Goal: Task Accomplishment & Management: Complete application form

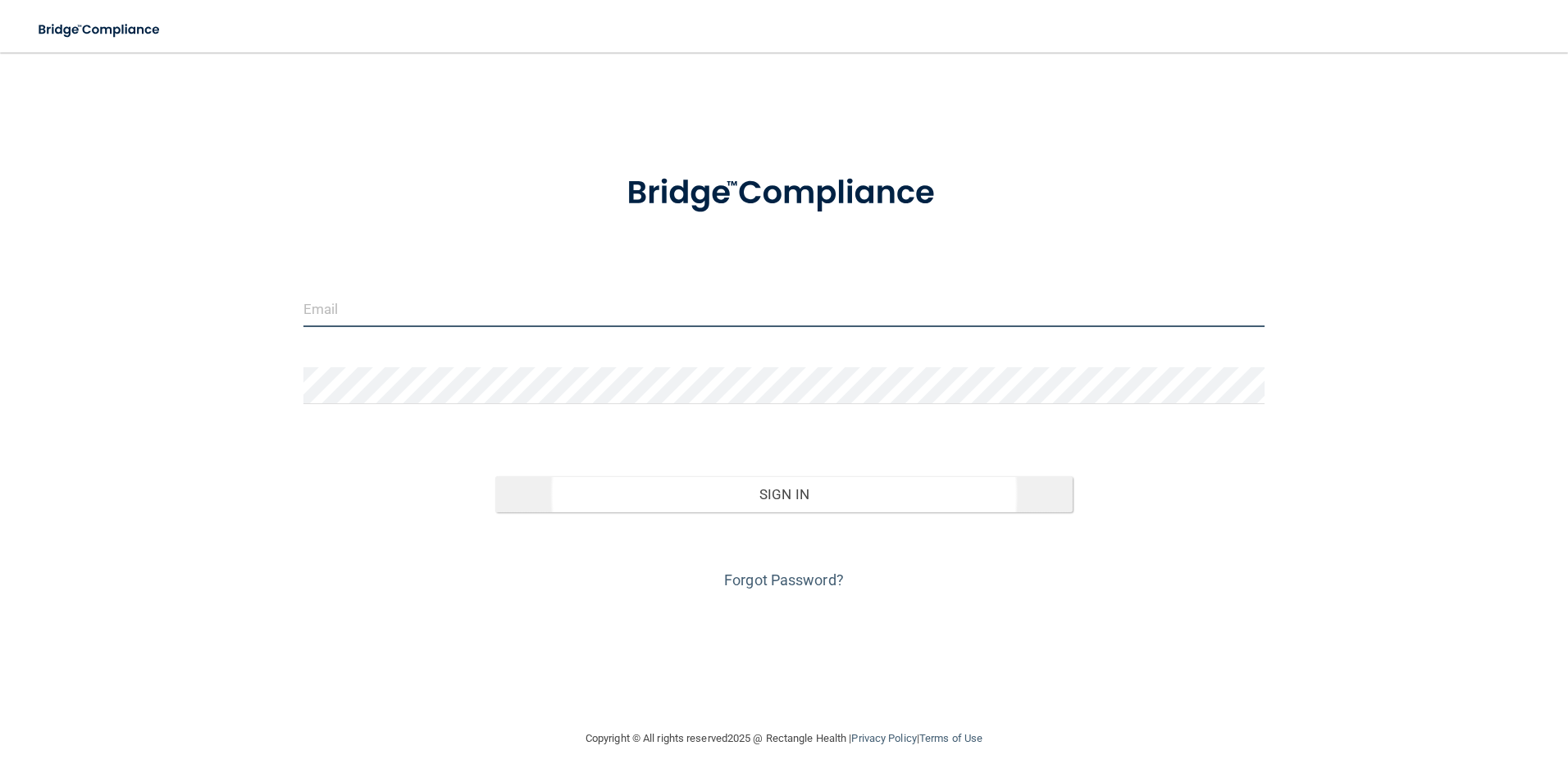
type input "[PERSON_NAME][EMAIL_ADDRESS][DOMAIN_NAME]"
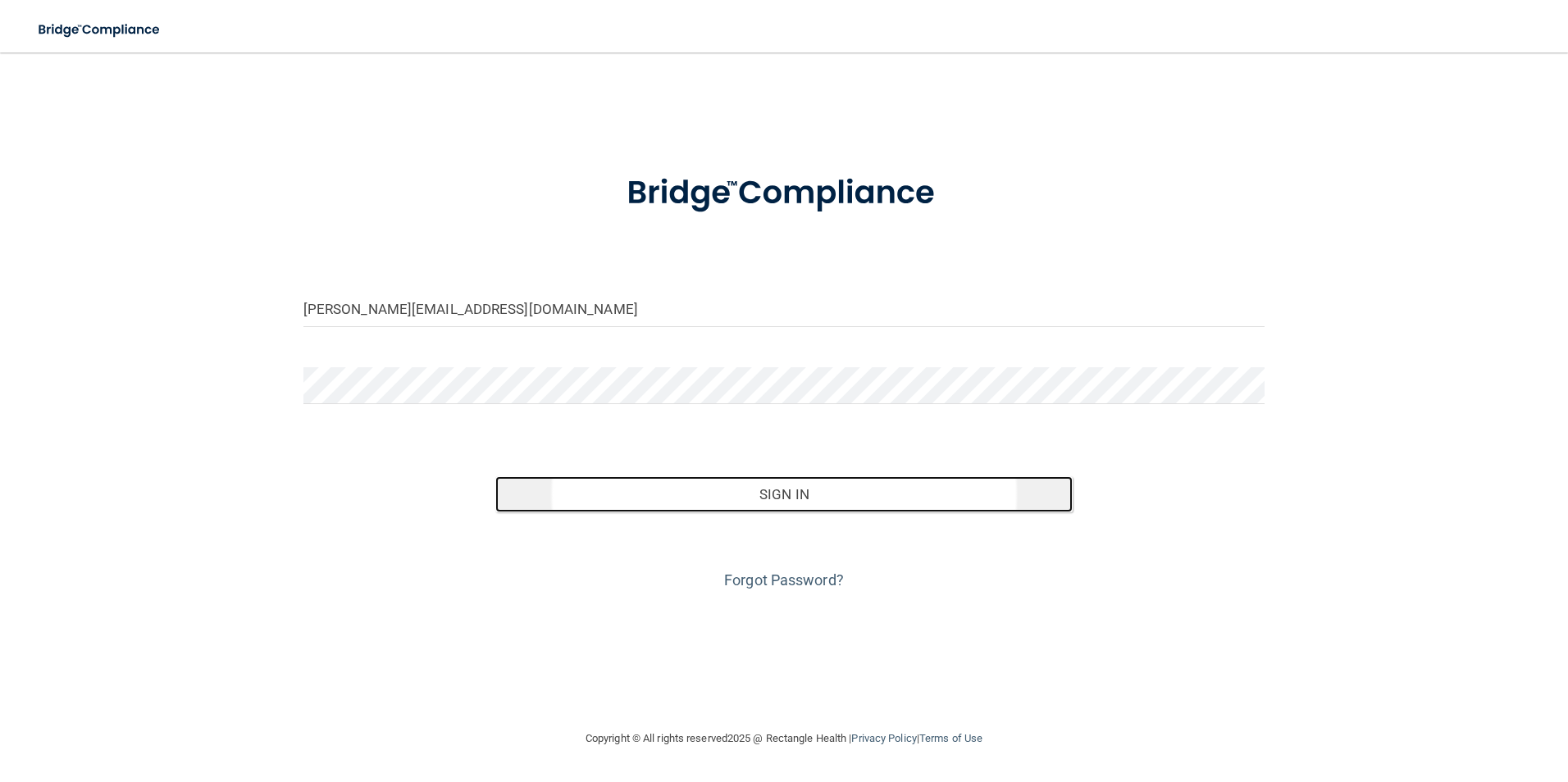
click at [748, 487] on button "Sign In" at bounding box center [784, 494] width 577 height 36
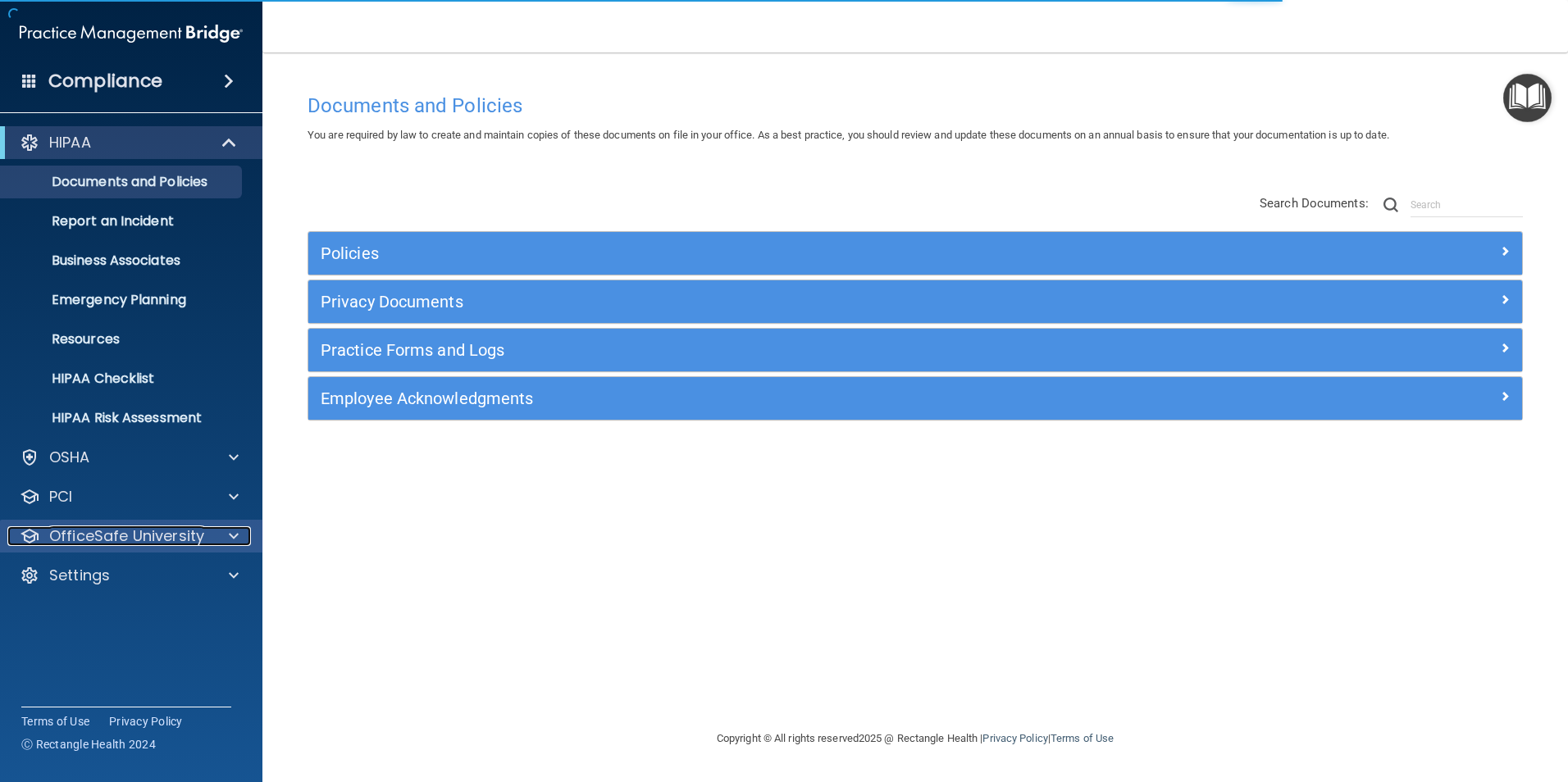
click at [123, 544] on p "OfficeSafe University" at bounding box center [126, 536] width 155 height 20
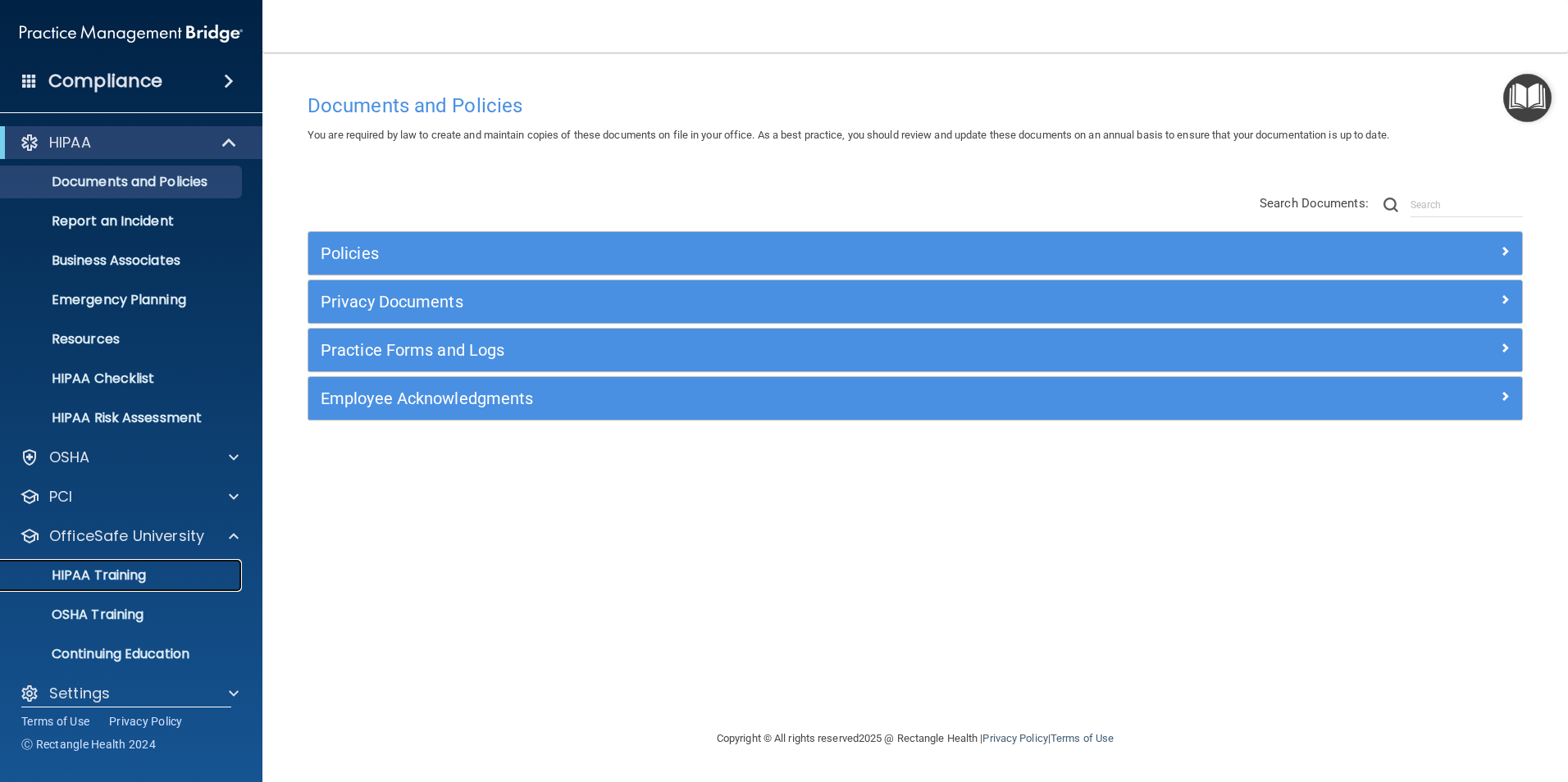
click at [114, 576] on p "HIPAA Training" at bounding box center [79, 575] width 136 height 17
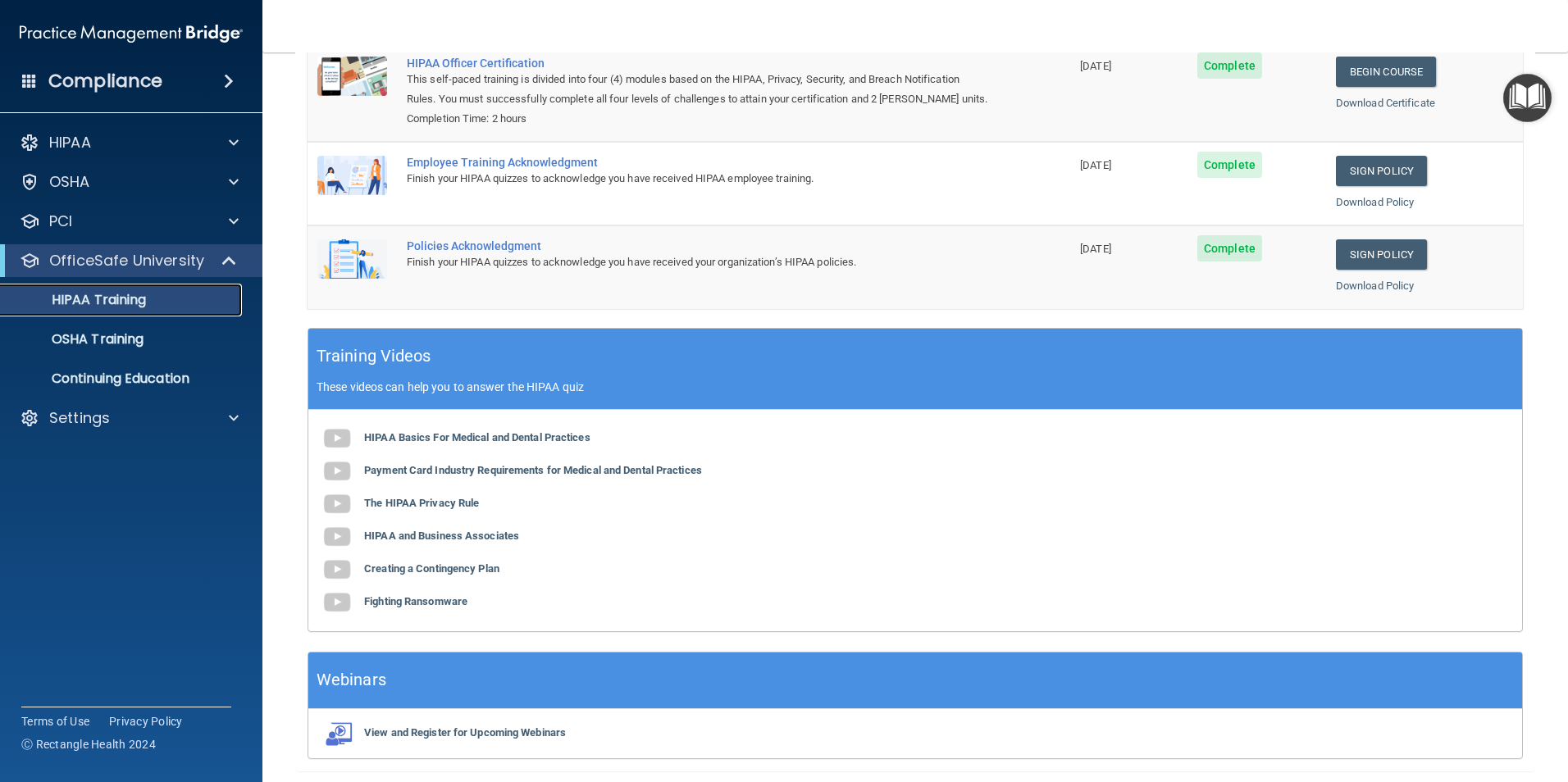
scroll to position [302, 0]
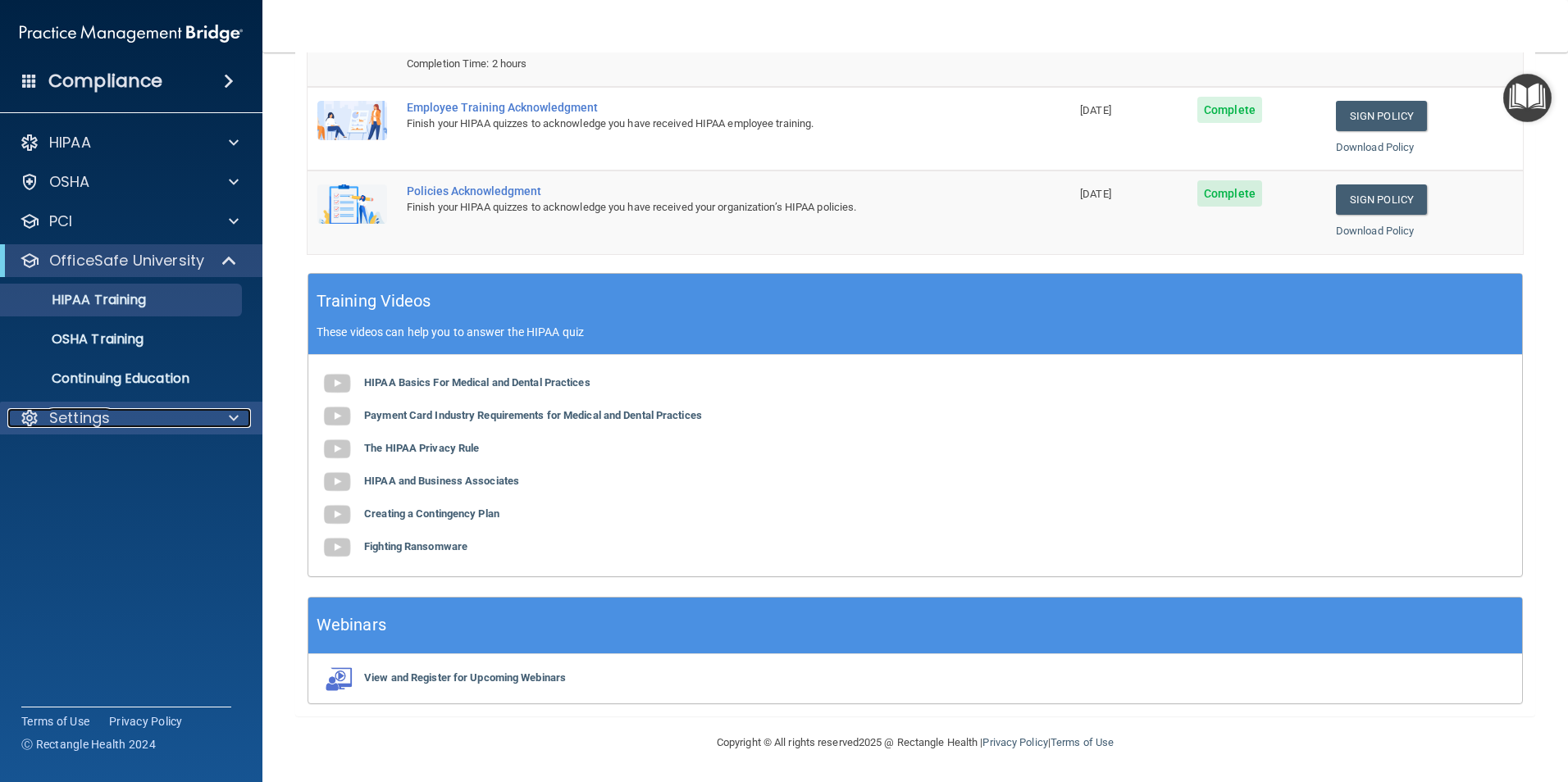
click at [104, 413] on p "Settings" at bounding box center [79, 418] width 60 height 20
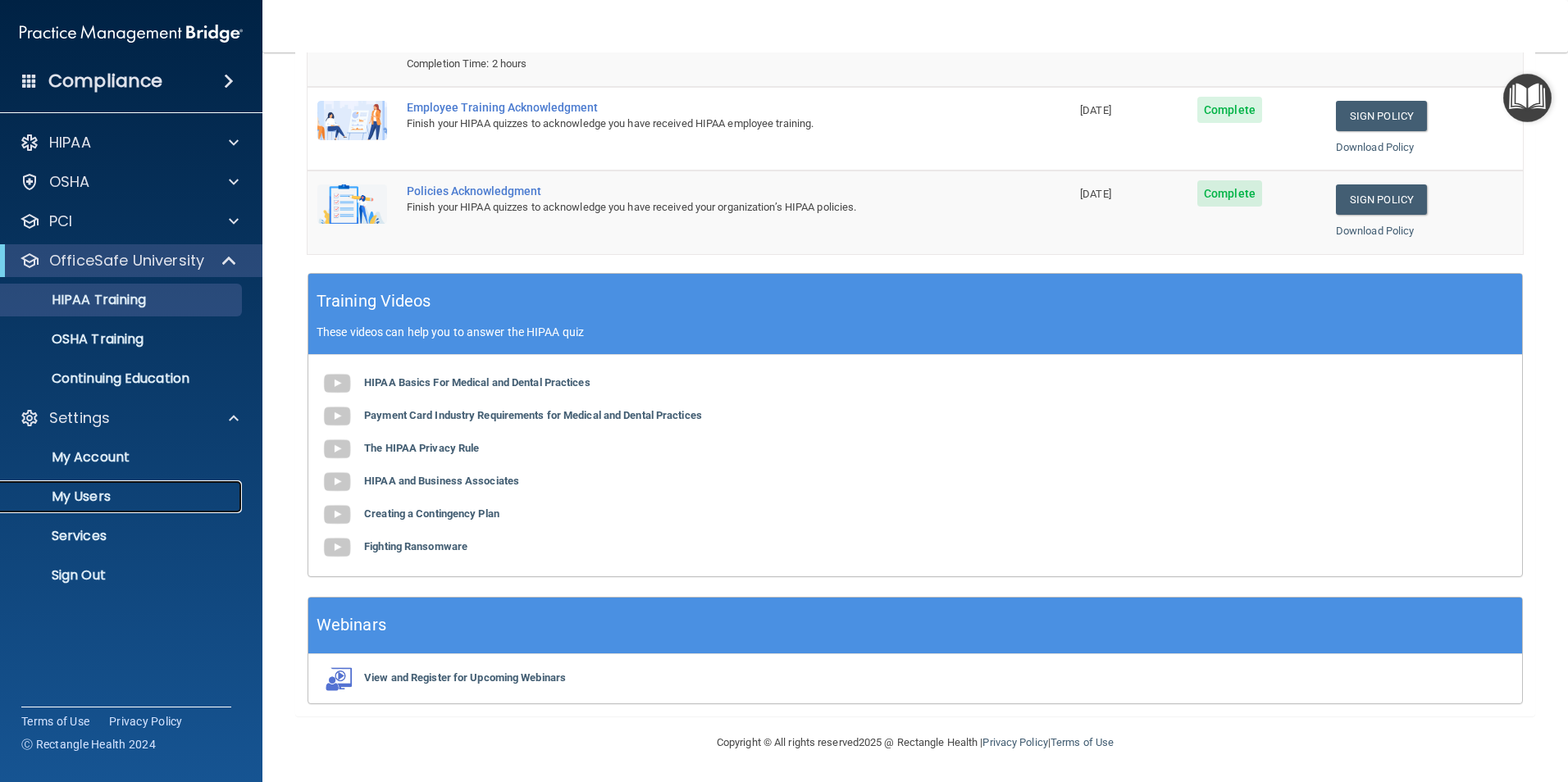
click at [85, 489] on p "My Users" at bounding box center [122, 497] width 224 height 17
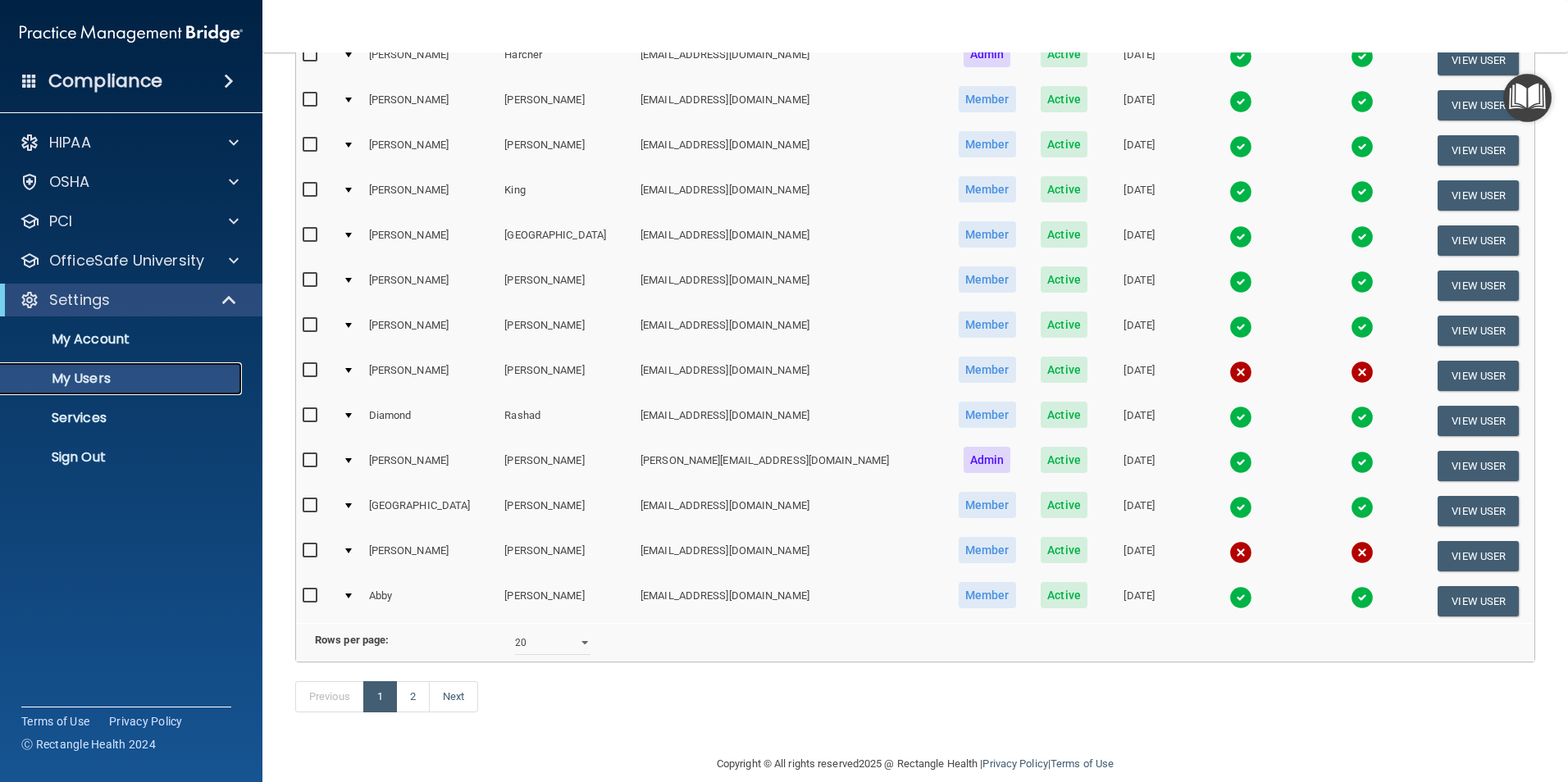
scroll to position [574, 0]
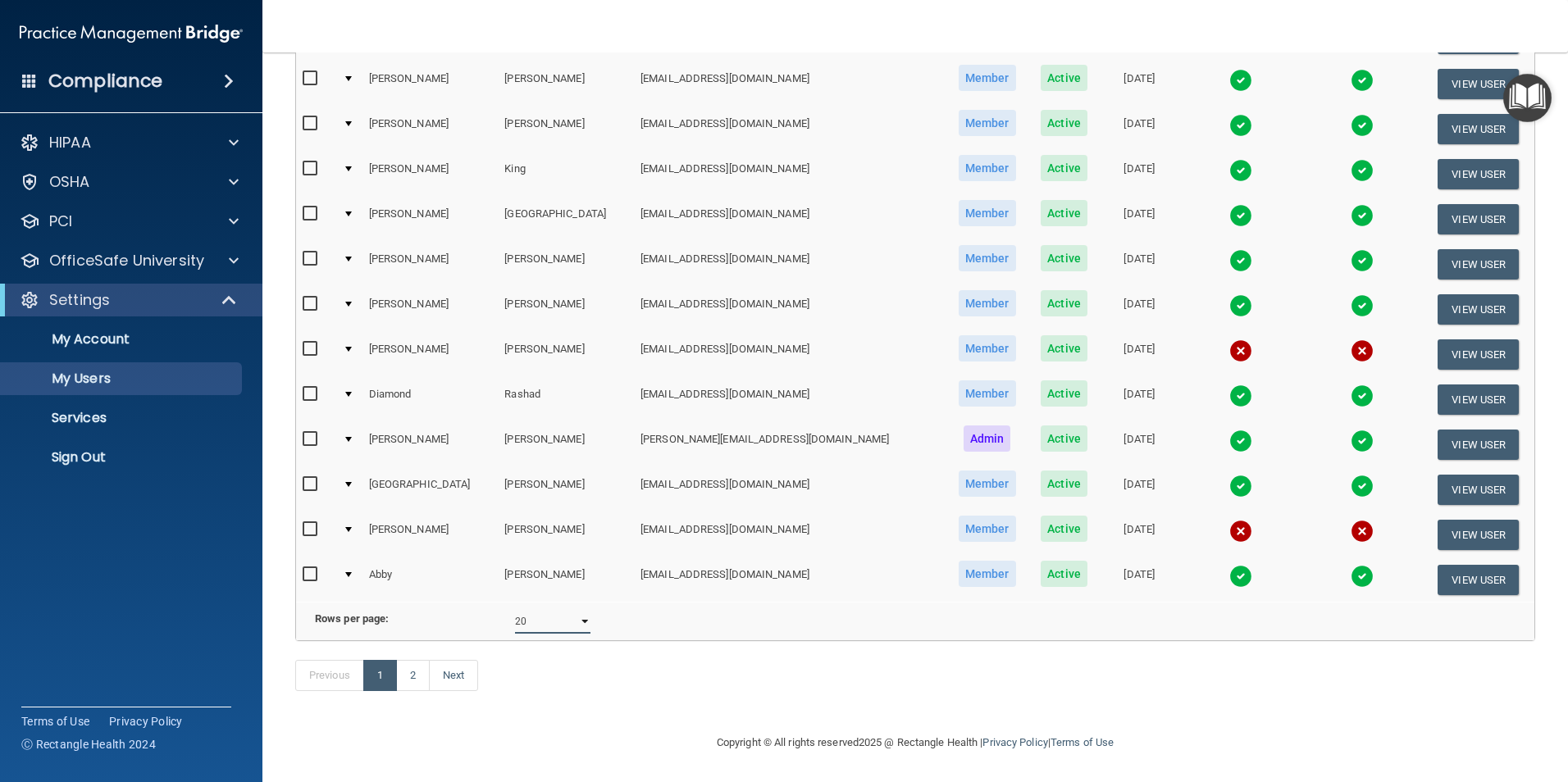
click at [566, 613] on select "10 20 30 40 all" at bounding box center [552, 622] width 75 height 25
select select "40"
click at [515, 609] on select "10 20 30 40 all" at bounding box center [552, 622] width 75 height 25
select select "40"
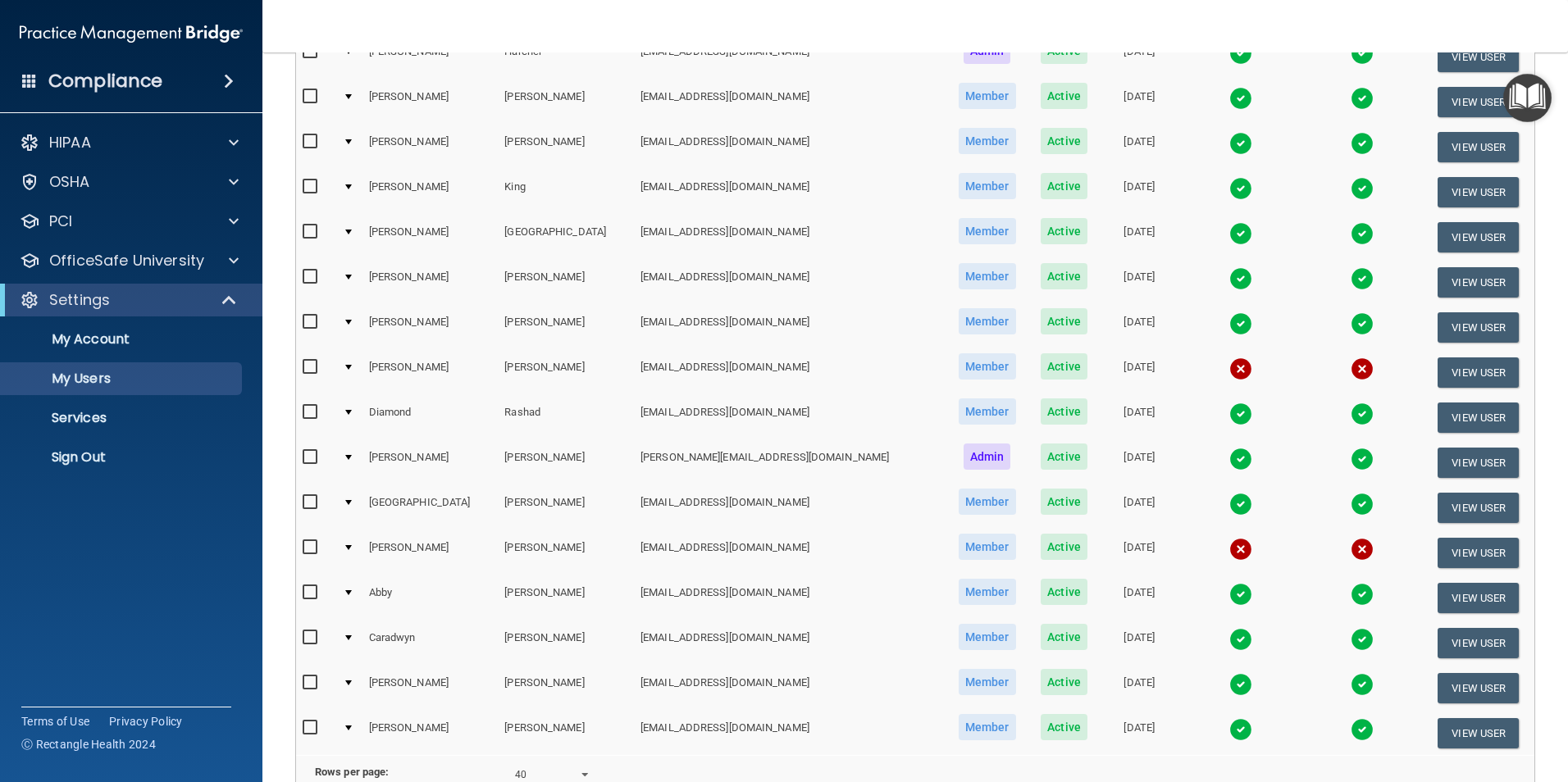
scroll to position [574, 0]
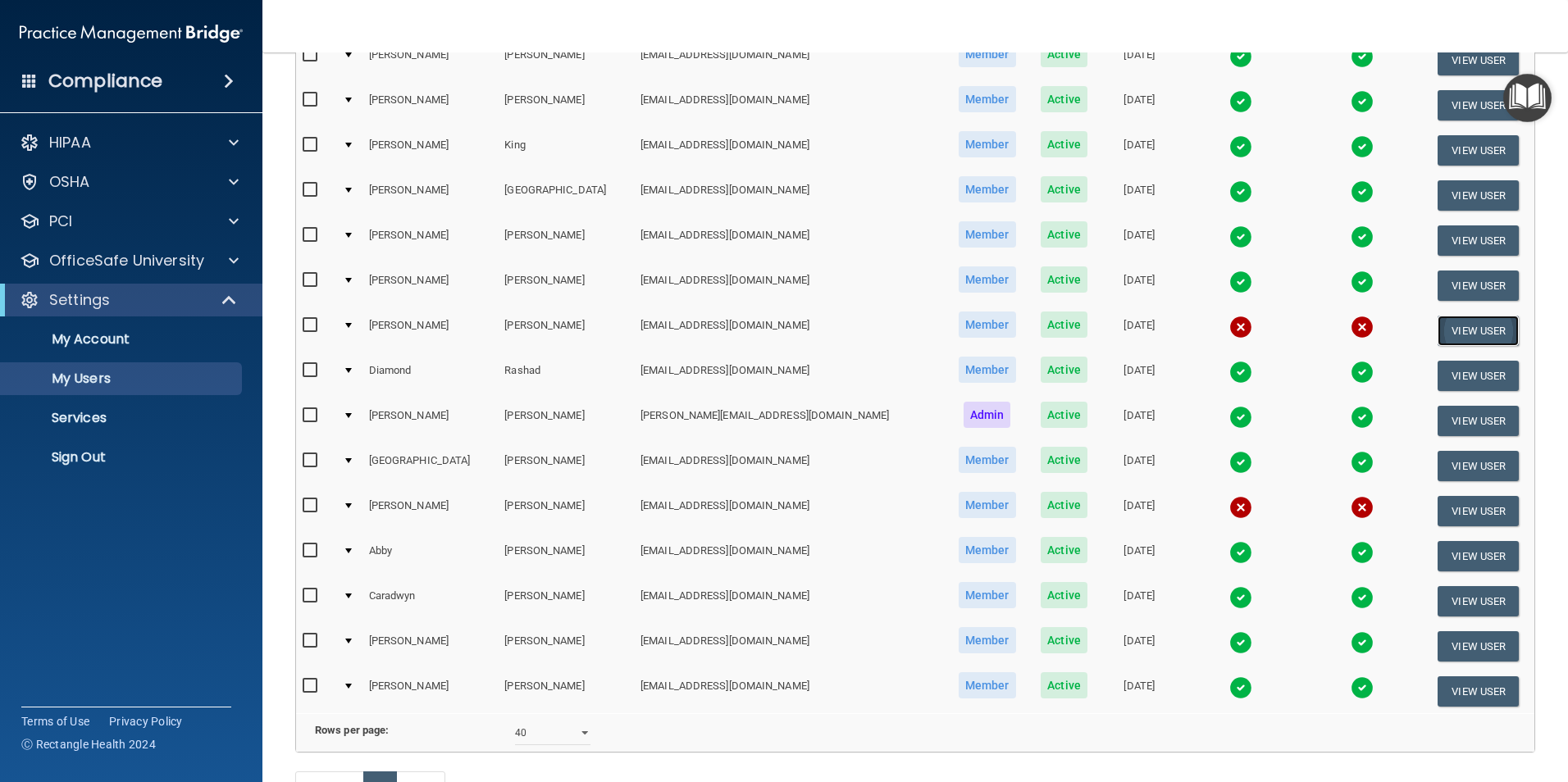
click at [1441, 328] on button "View User" at bounding box center [1478, 331] width 81 height 31
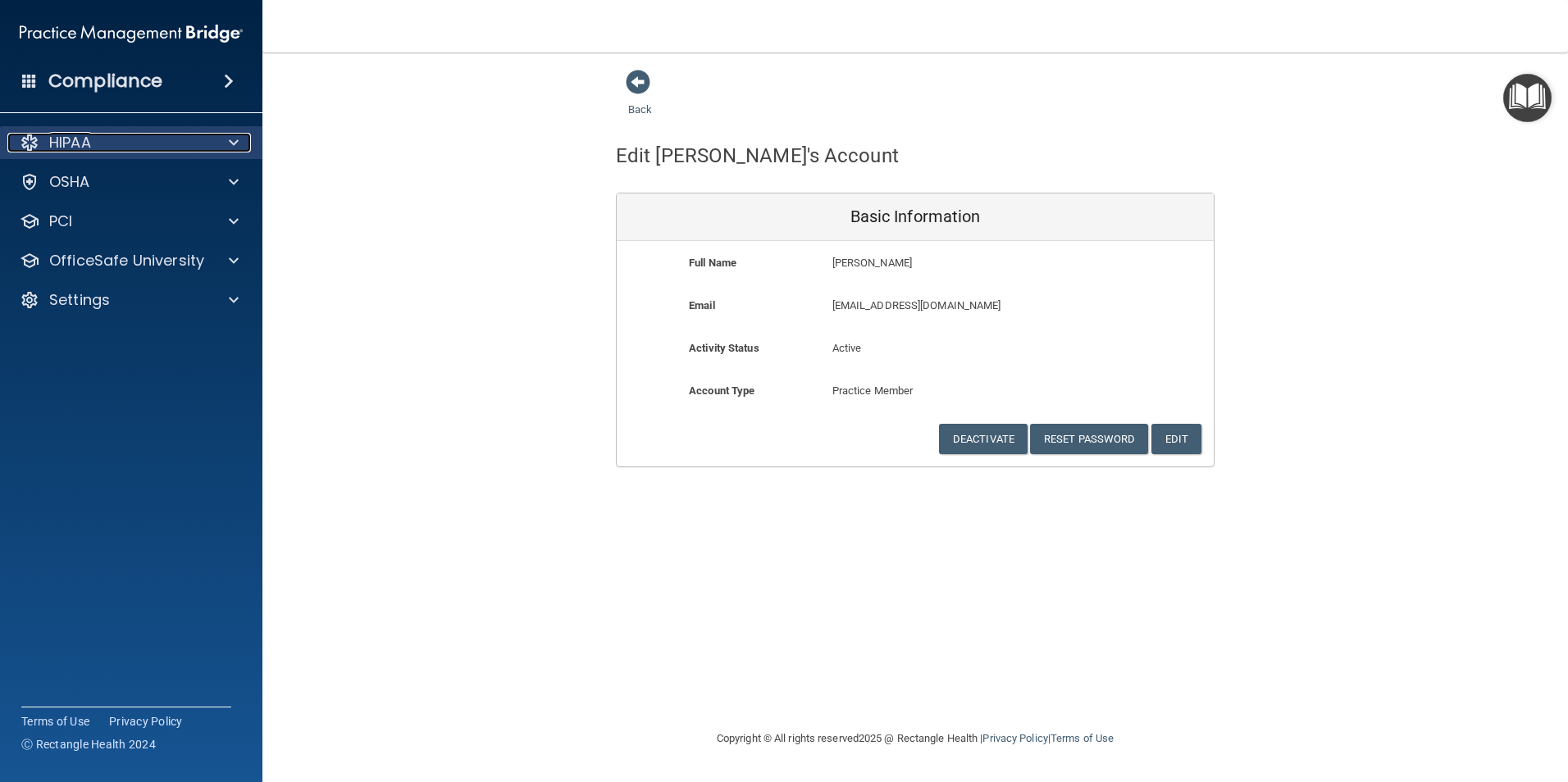
click at [110, 143] on div "HIPAA" at bounding box center [109, 143] width 203 height 20
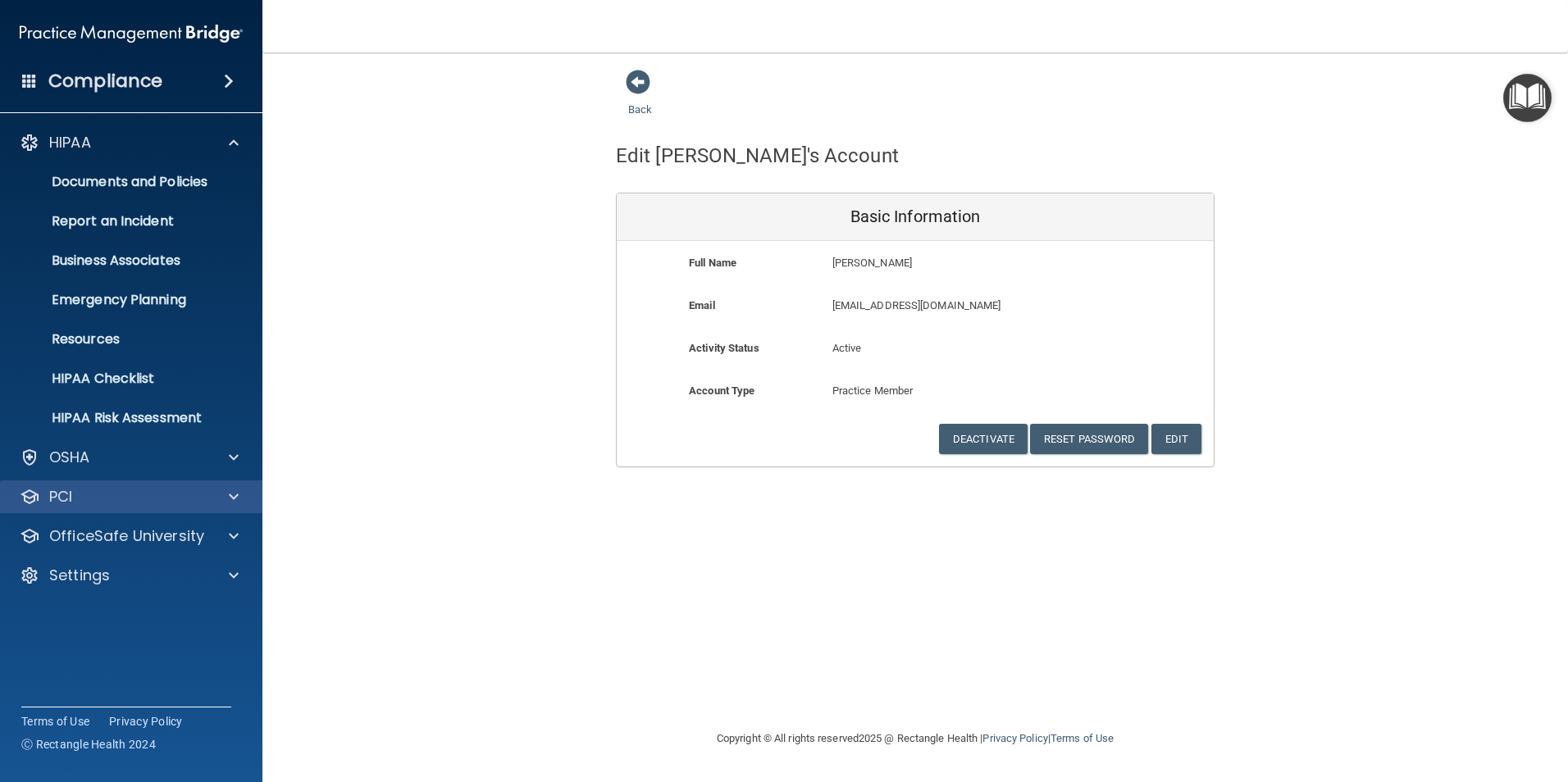
click at [102, 508] on div "PCI" at bounding box center [131, 497] width 263 height 33
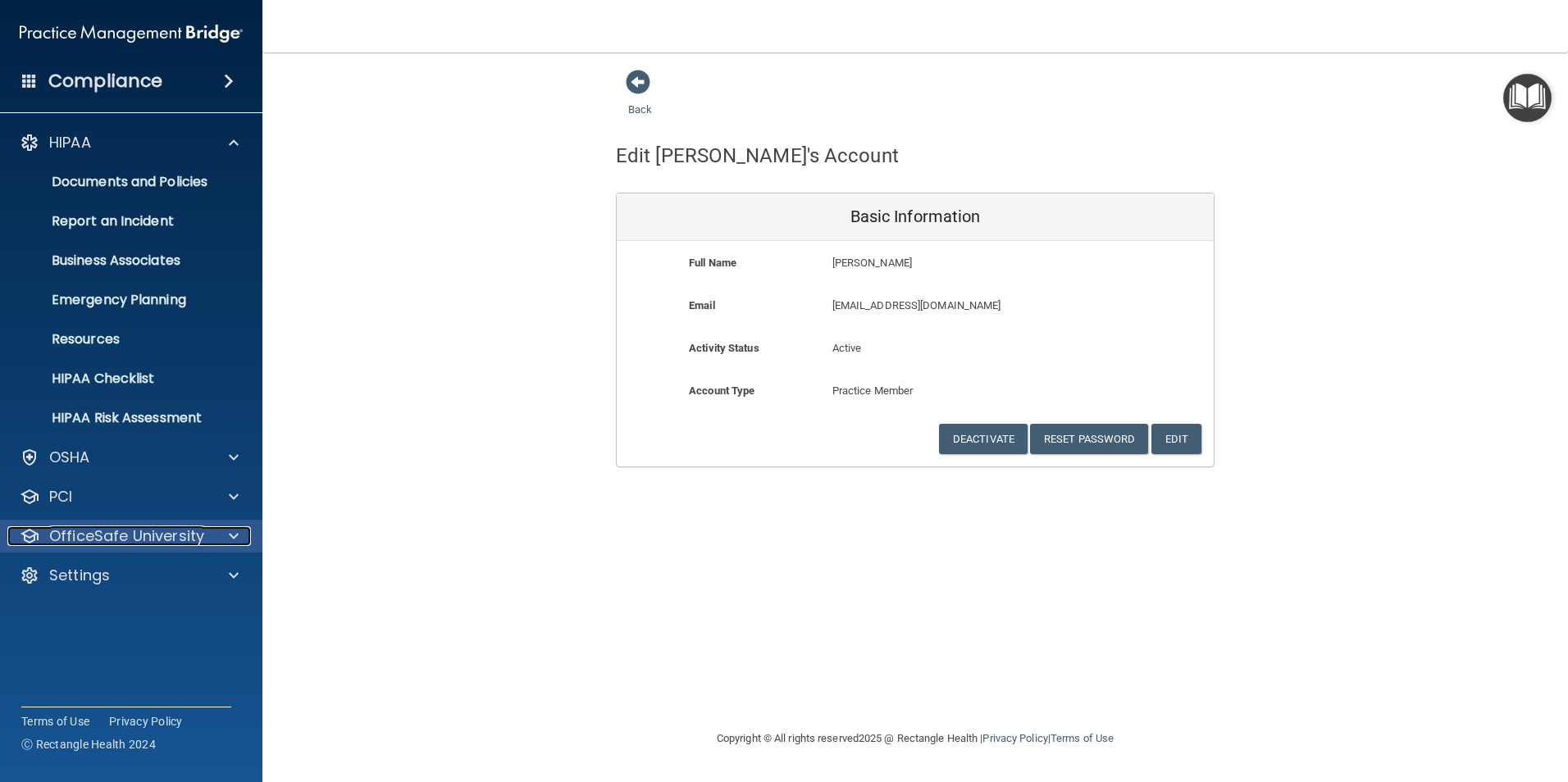
click at [112, 544] on p "OfficeSafe University" at bounding box center [126, 536] width 155 height 20
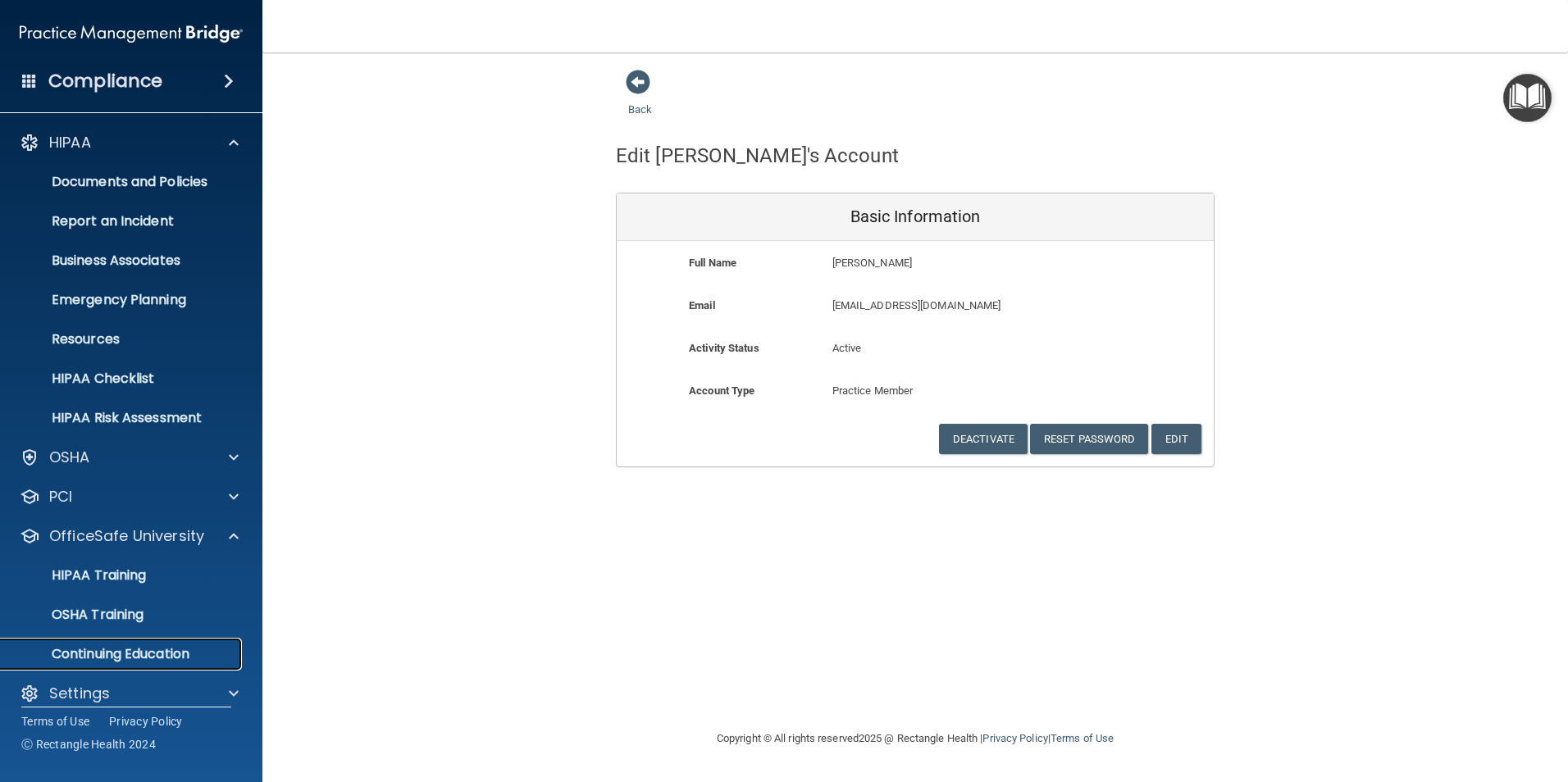
click at [113, 646] on p "Continuing Education" at bounding box center [122, 654] width 224 height 17
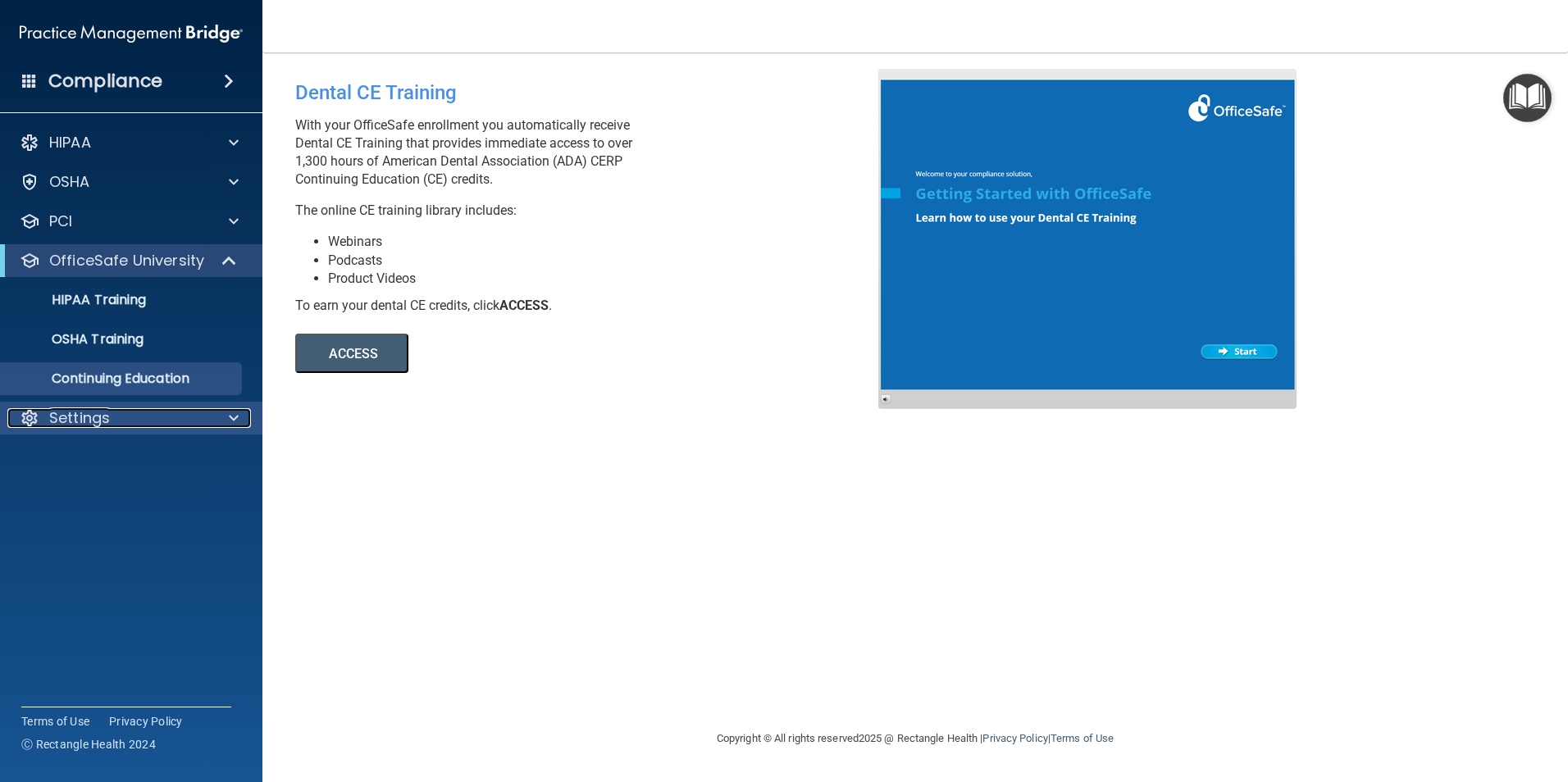
click at [93, 410] on p "Settings" at bounding box center [79, 418] width 60 height 20
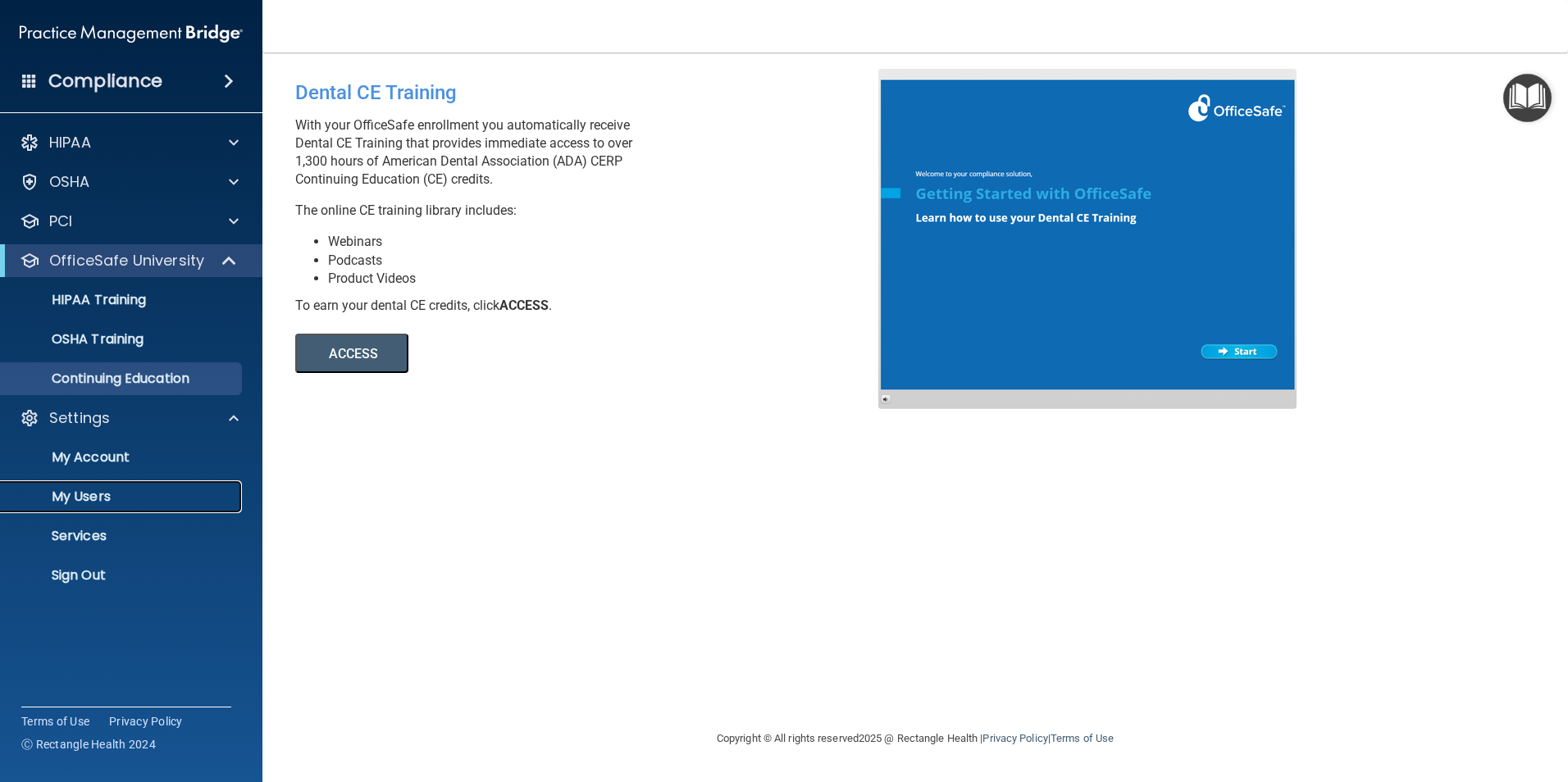
click at [91, 495] on p "My Users" at bounding box center [122, 497] width 224 height 17
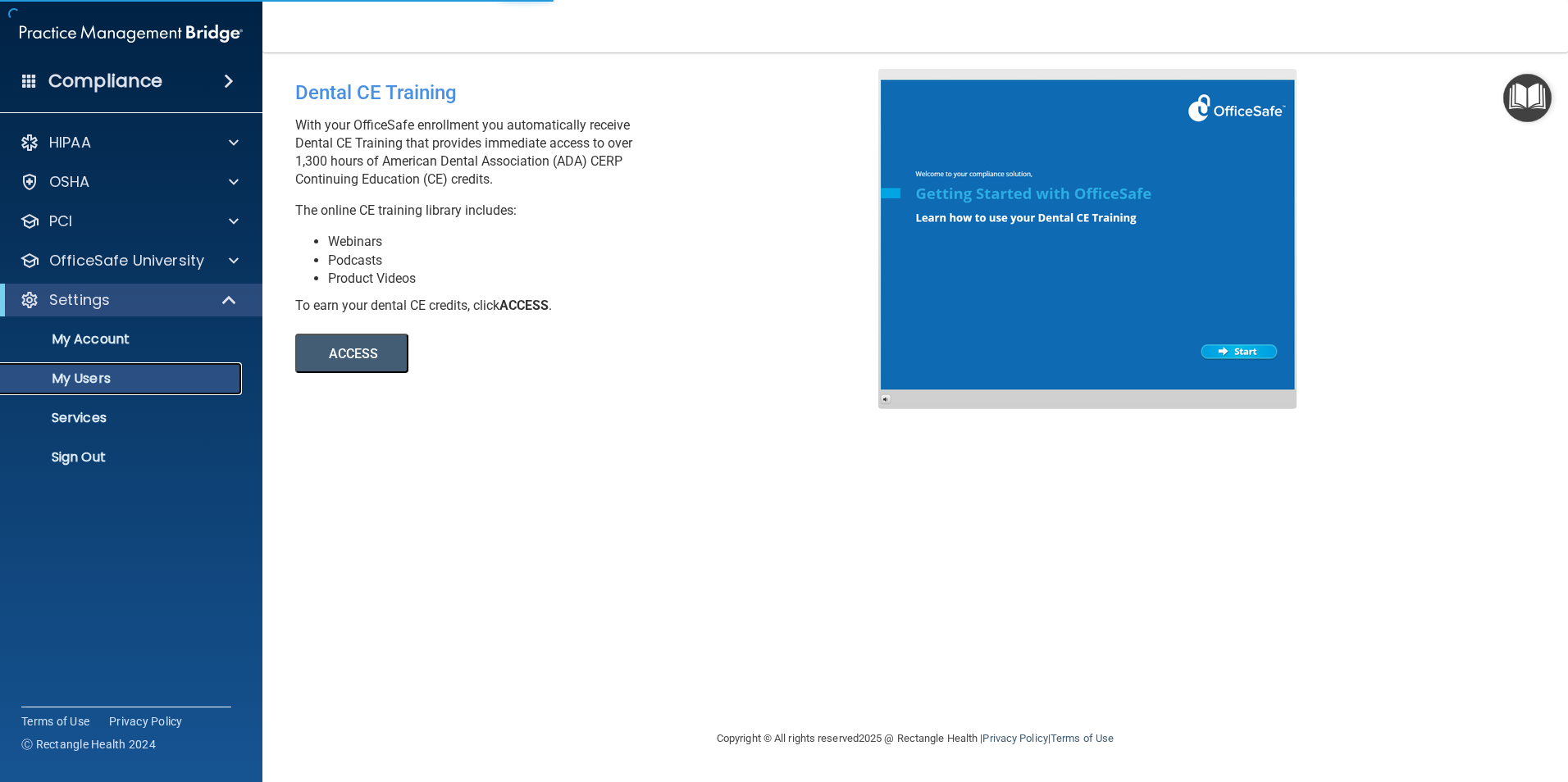
select select "20"
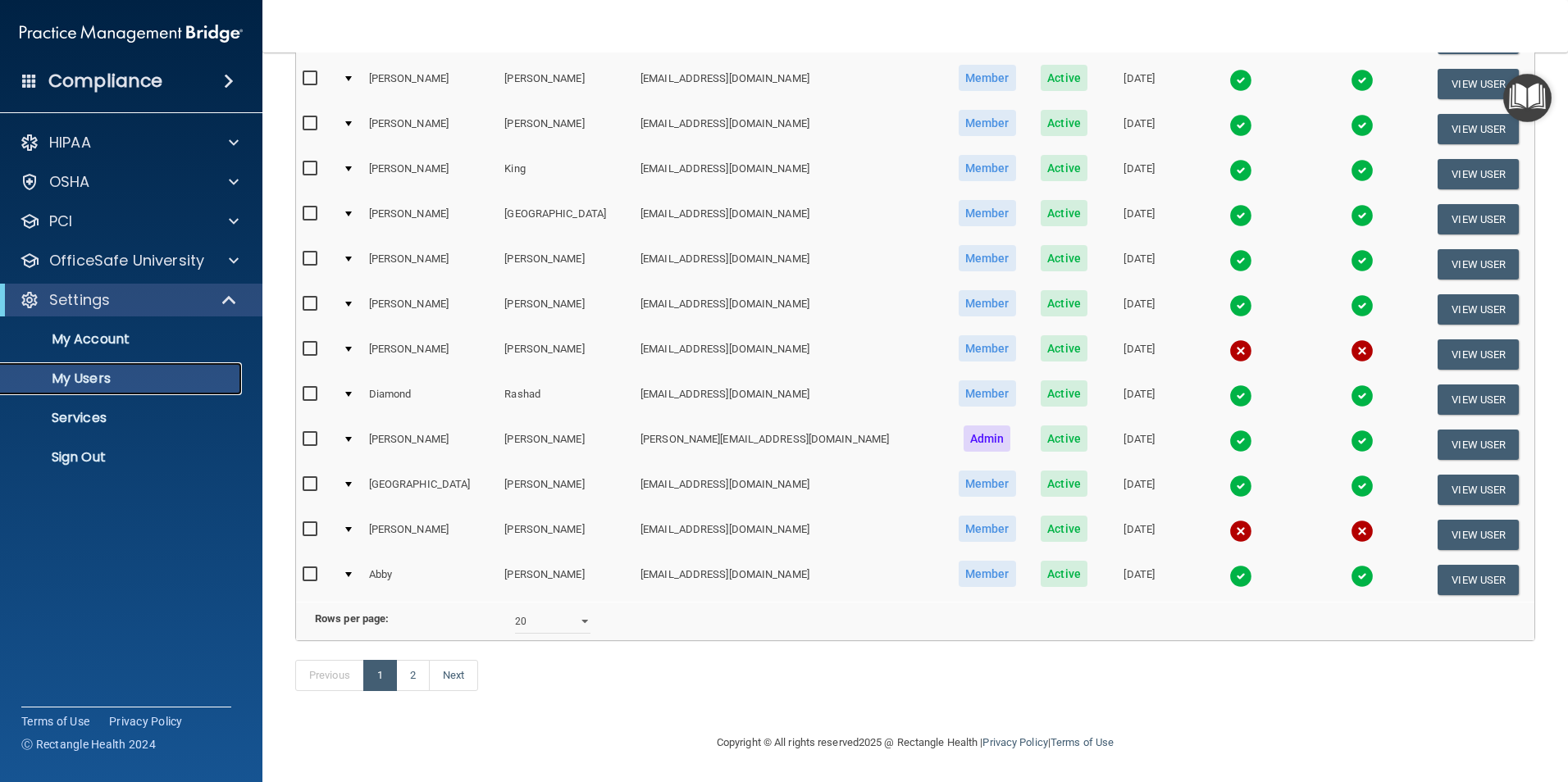
scroll to position [575, 0]
click at [112, 84] on h4 "Compliance" at bounding box center [106, 81] width 114 height 23
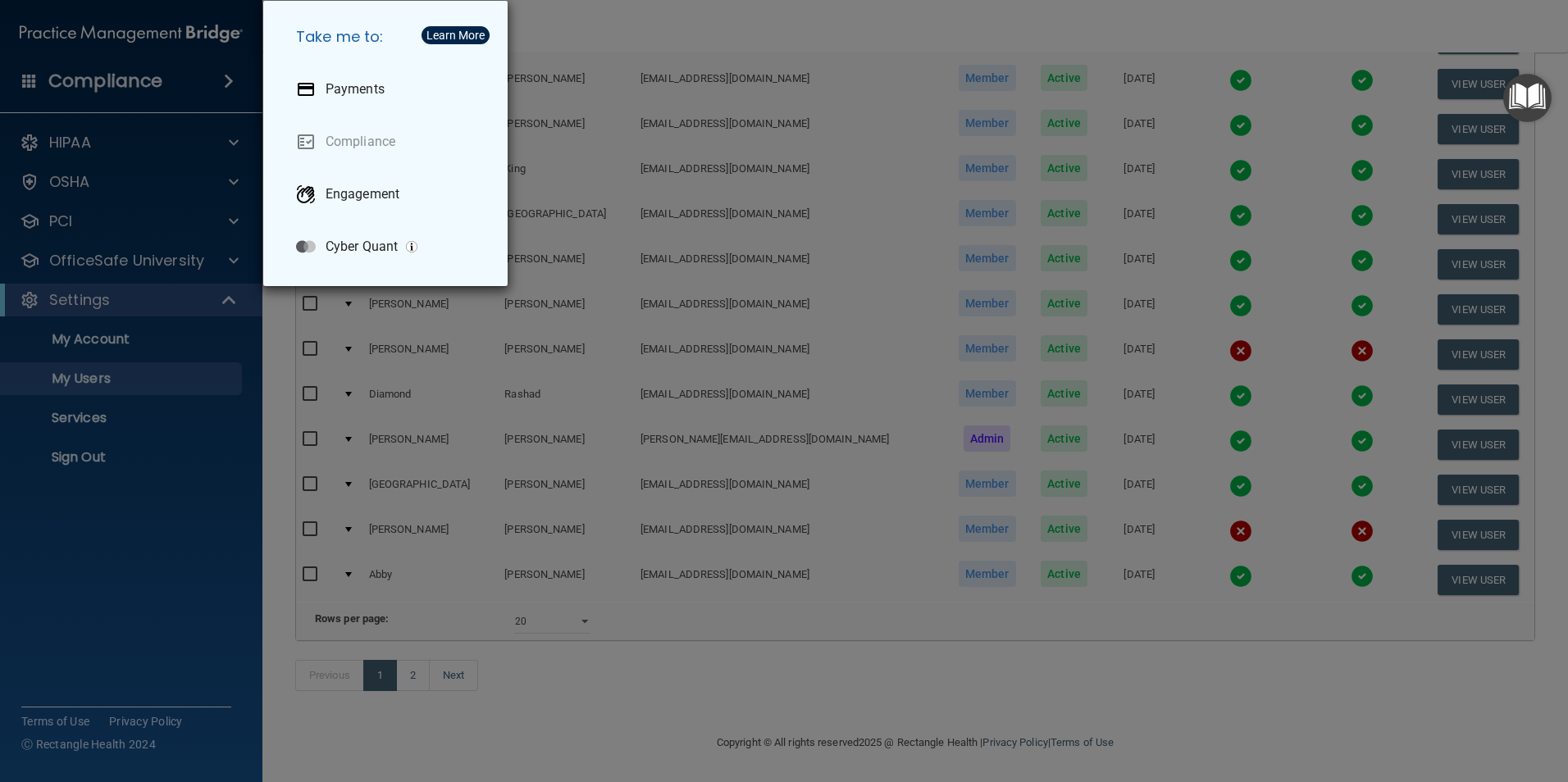
click at [112, 84] on div "Take me to: Payments Compliance Engagement Cyber Quant" at bounding box center [784, 391] width 1568 height 782
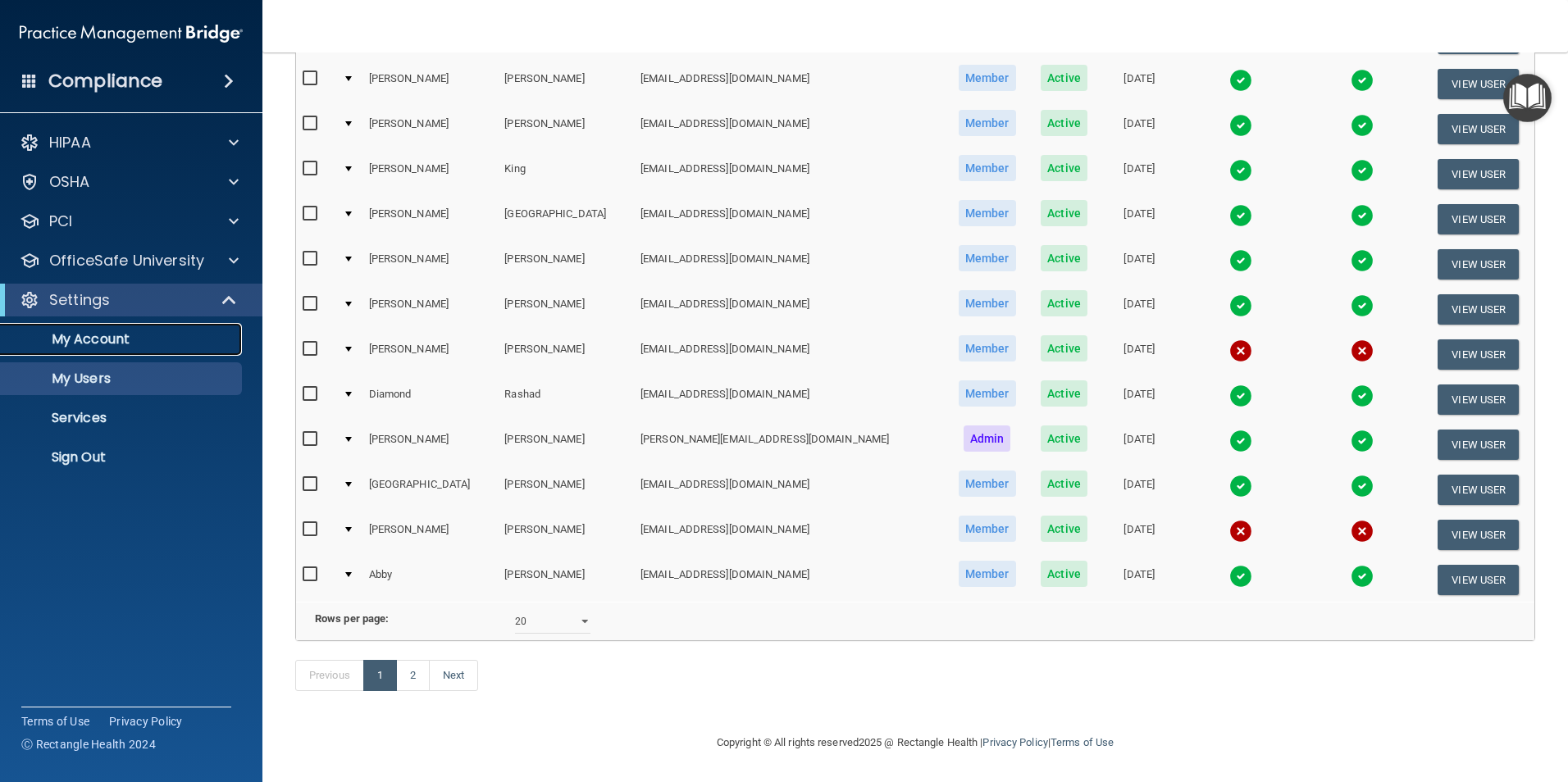
click at [106, 338] on p "My Account" at bounding box center [122, 340] width 224 height 17
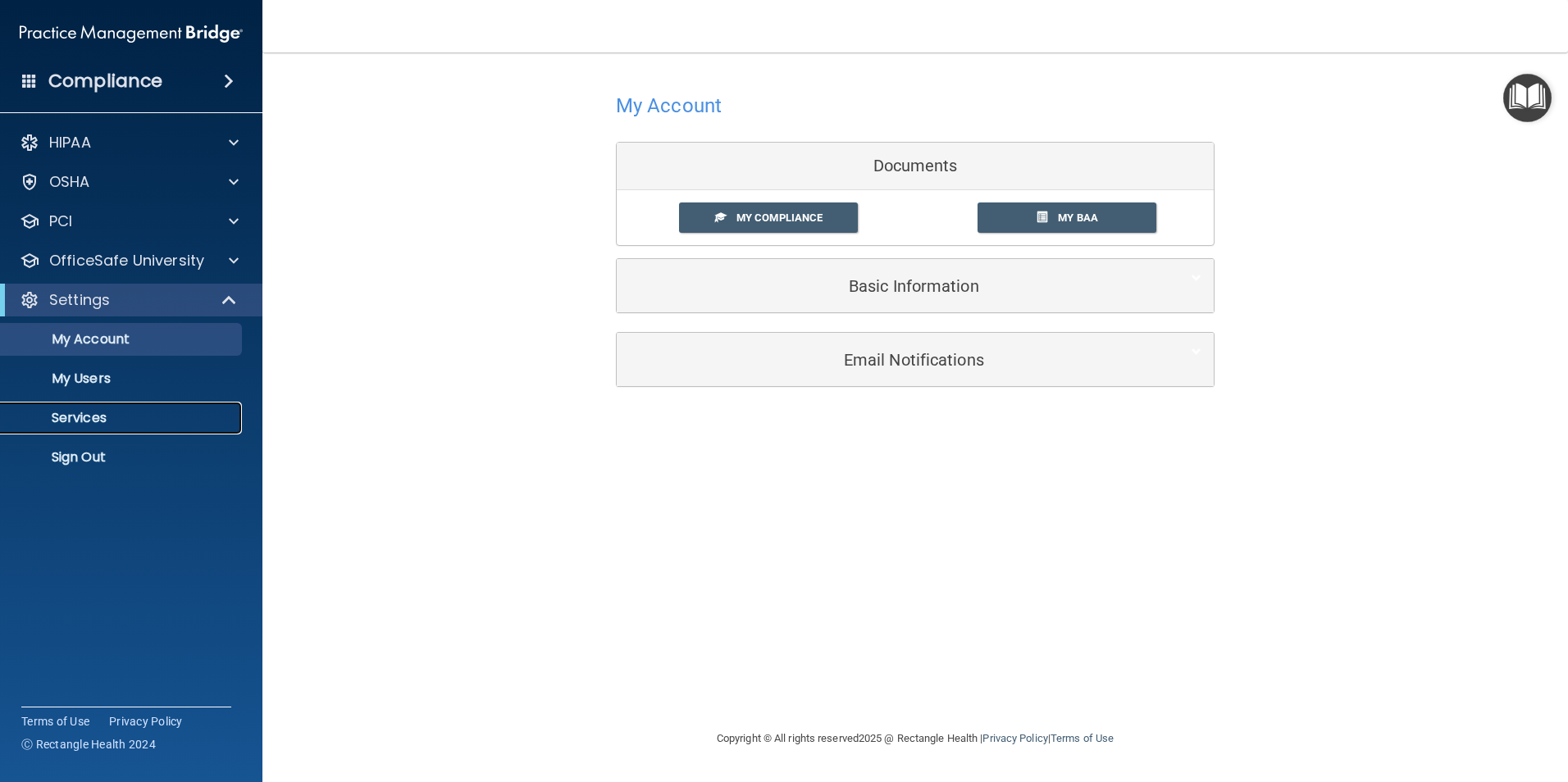
click at [86, 420] on p "Services" at bounding box center [122, 418] width 224 height 17
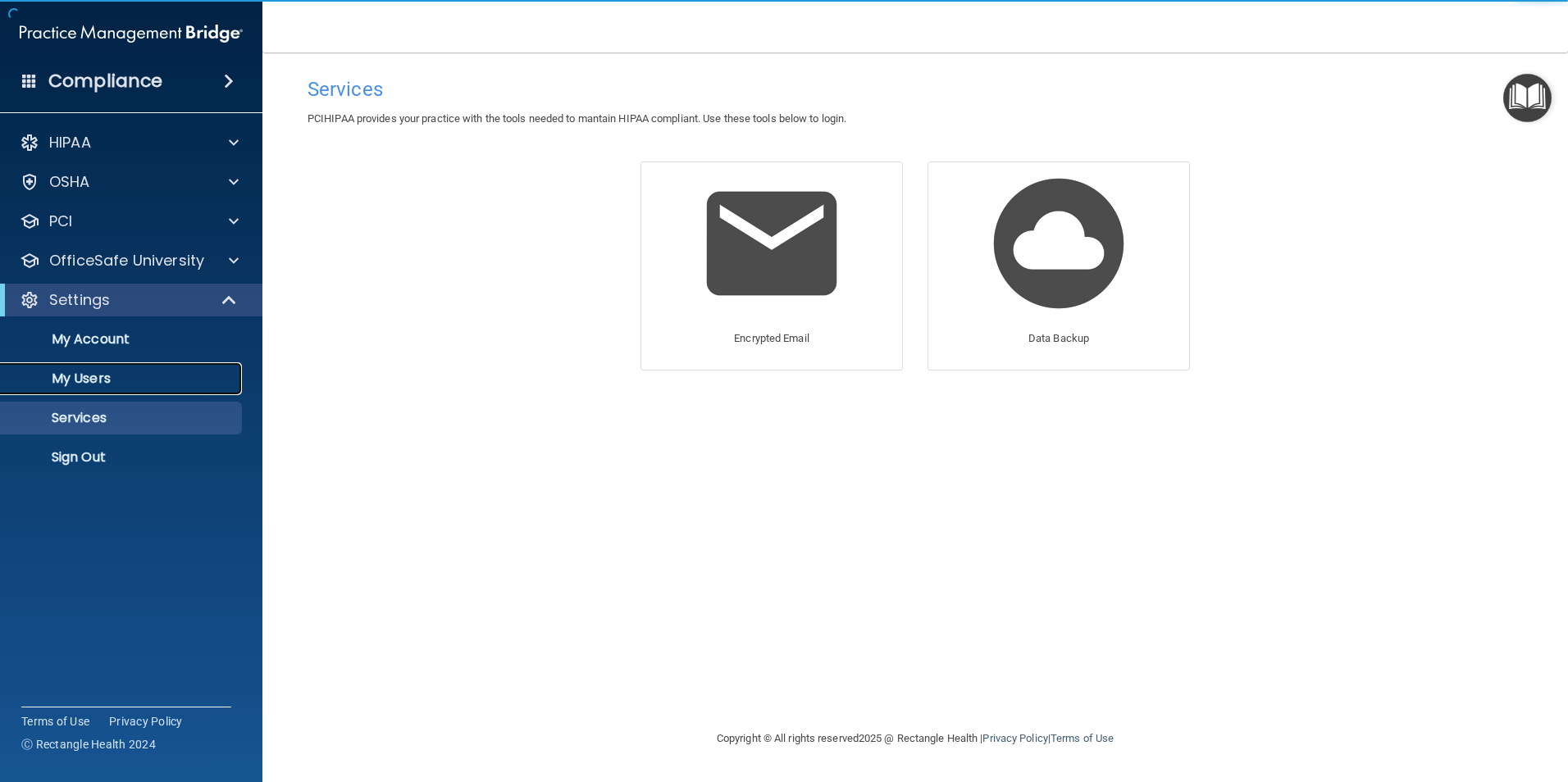
click at [106, 380] on p "My Users" at bounding box center [122, 379] width 224 height 17
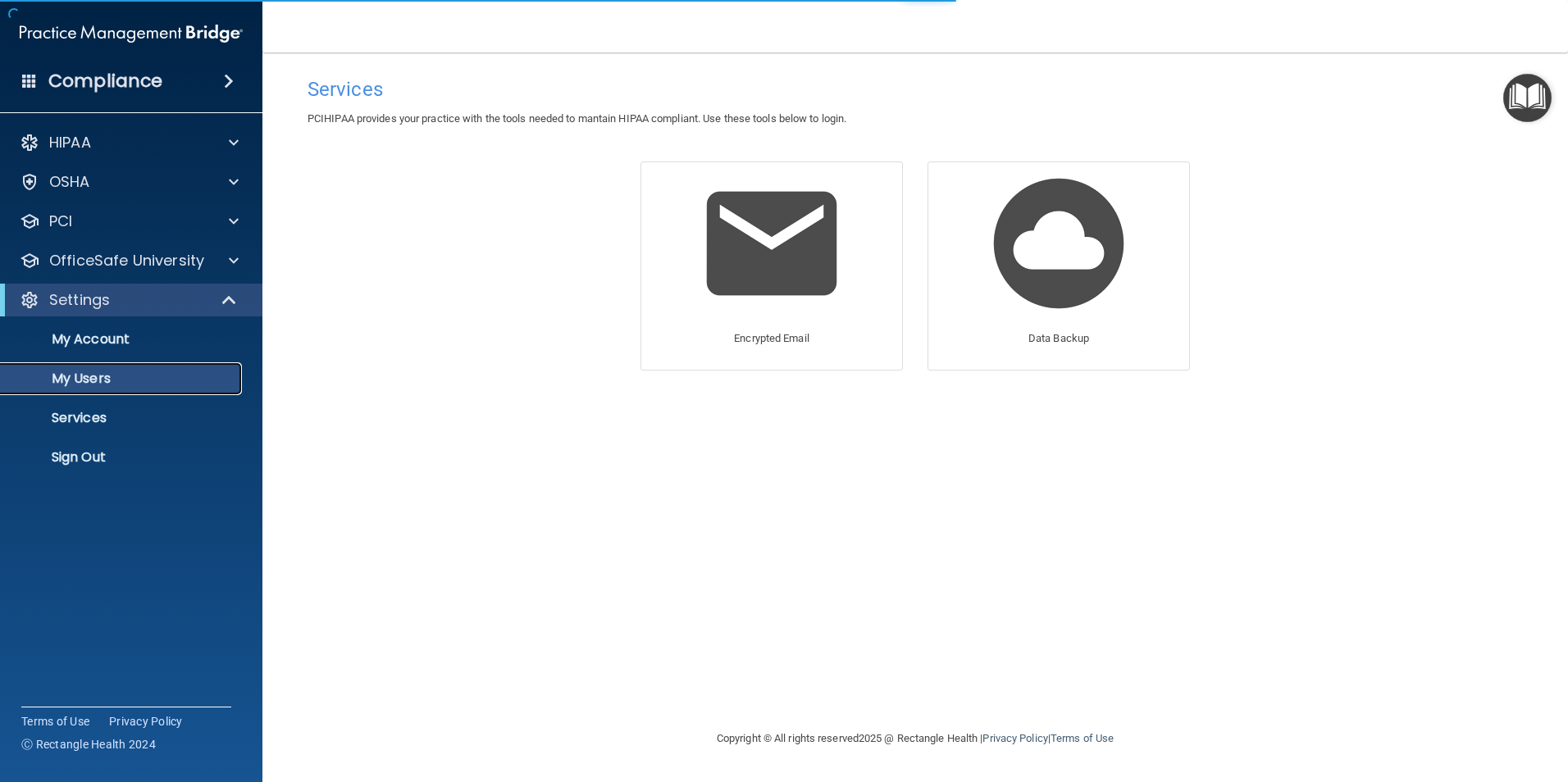
select select "20"
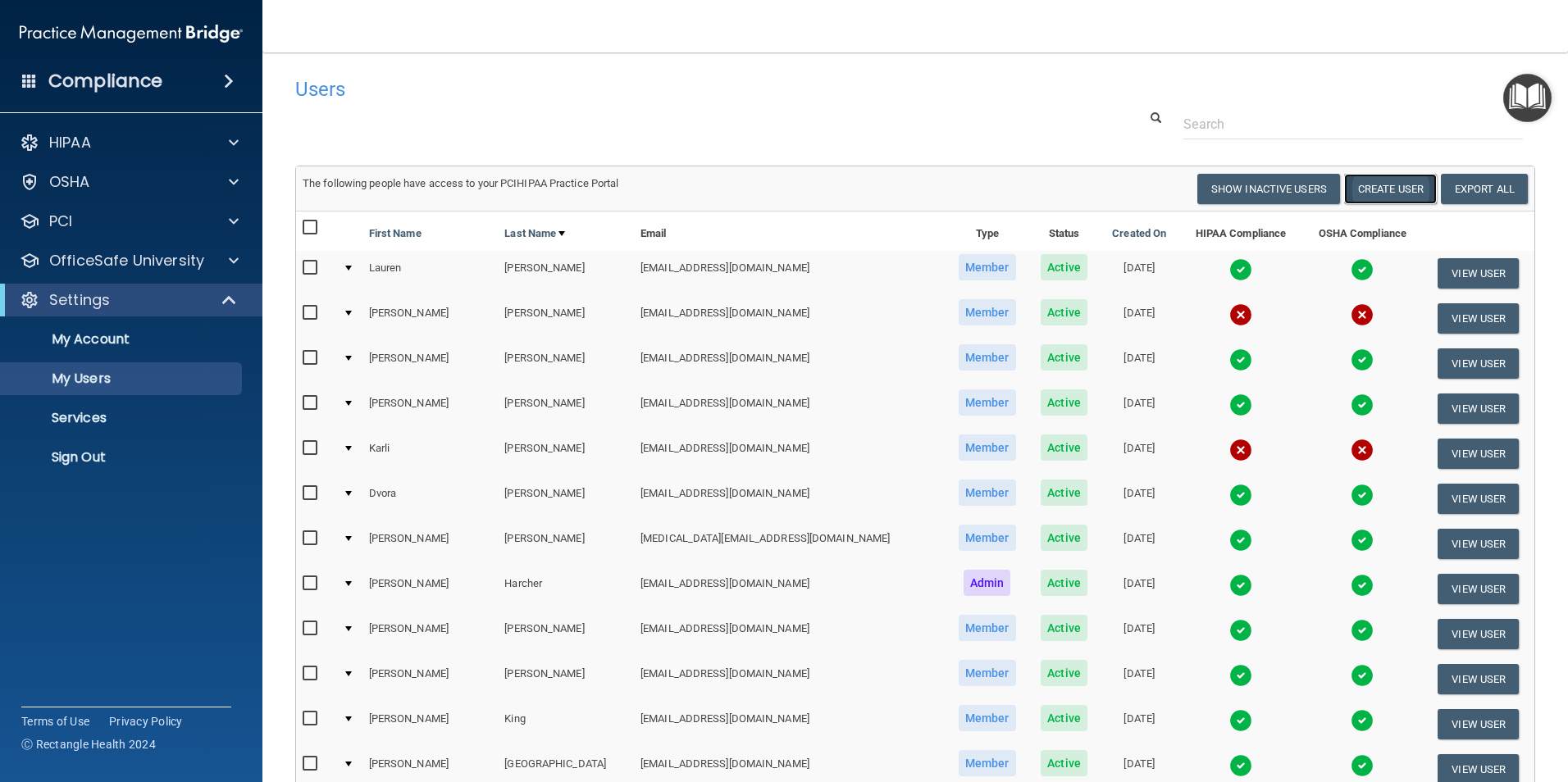
click at [1382, 188] on button "Create User" at bounding box center [1390, 188] width 93 height 31
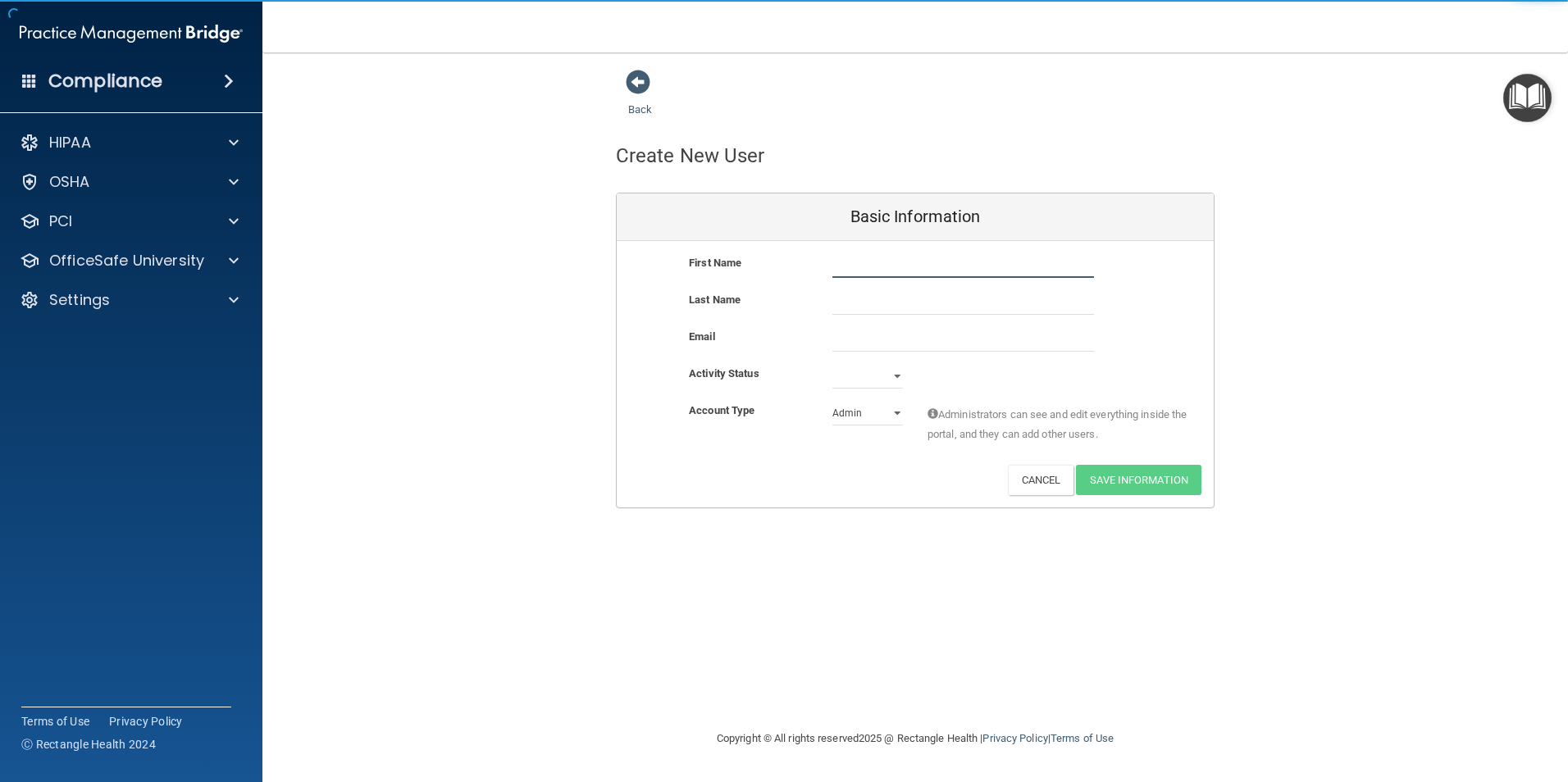
drag, startPoint x: 863, startPoint y: 254, endPoint x: 851, endPoint y: 269, distance: 19.2
click at [859, 260] on input "text" at bounding box center [963, 265] width 261 height 25
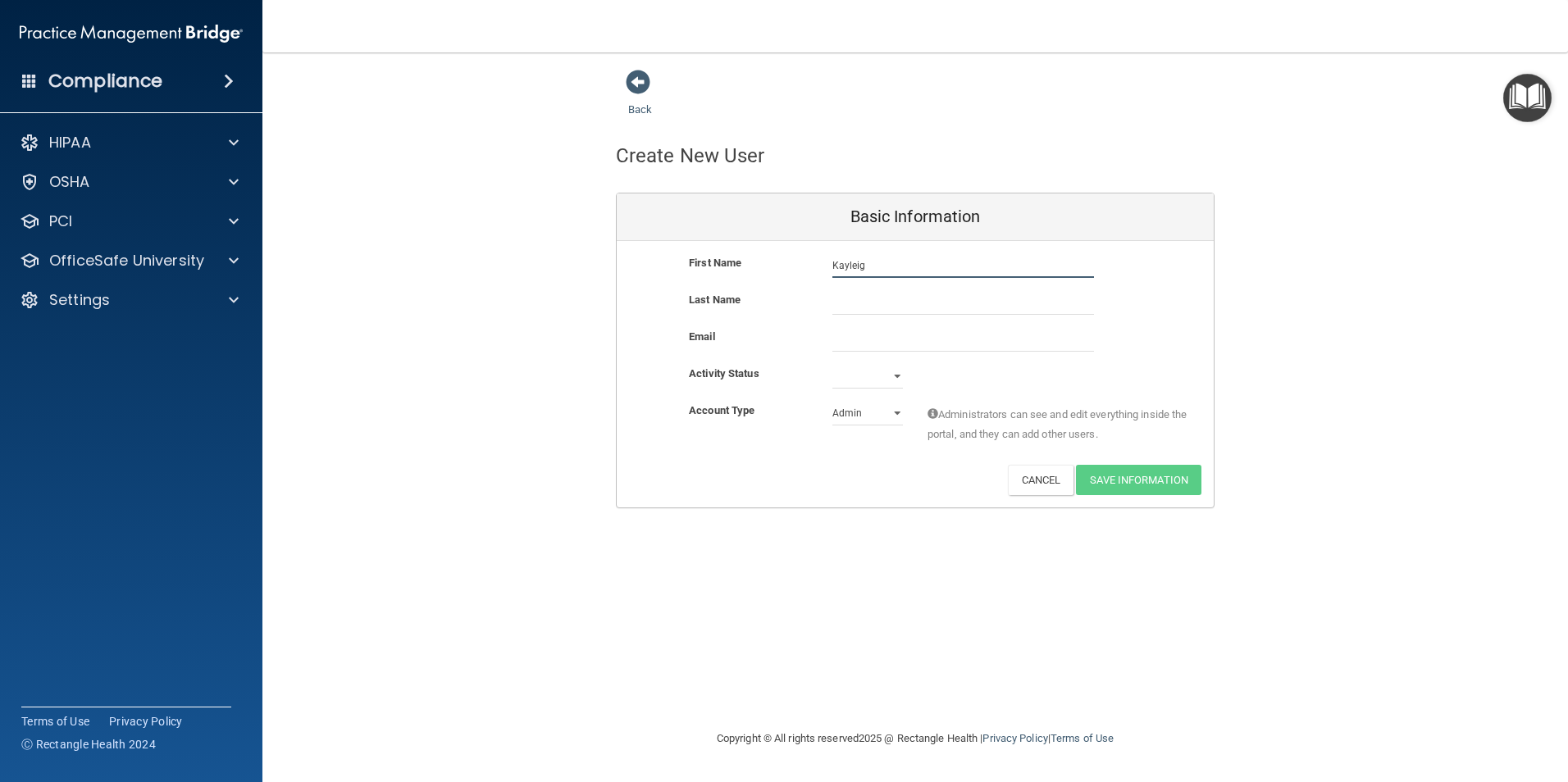
type input "Kayleigh"
type input "[PERSON_NAME]"
type input "[EMAIL_ADDRESS][DOMAIN_NAME]"
click at [895, 378] on select "Active Inactive" at bounding box center [867, 376] width 70 height 25
select select "active"
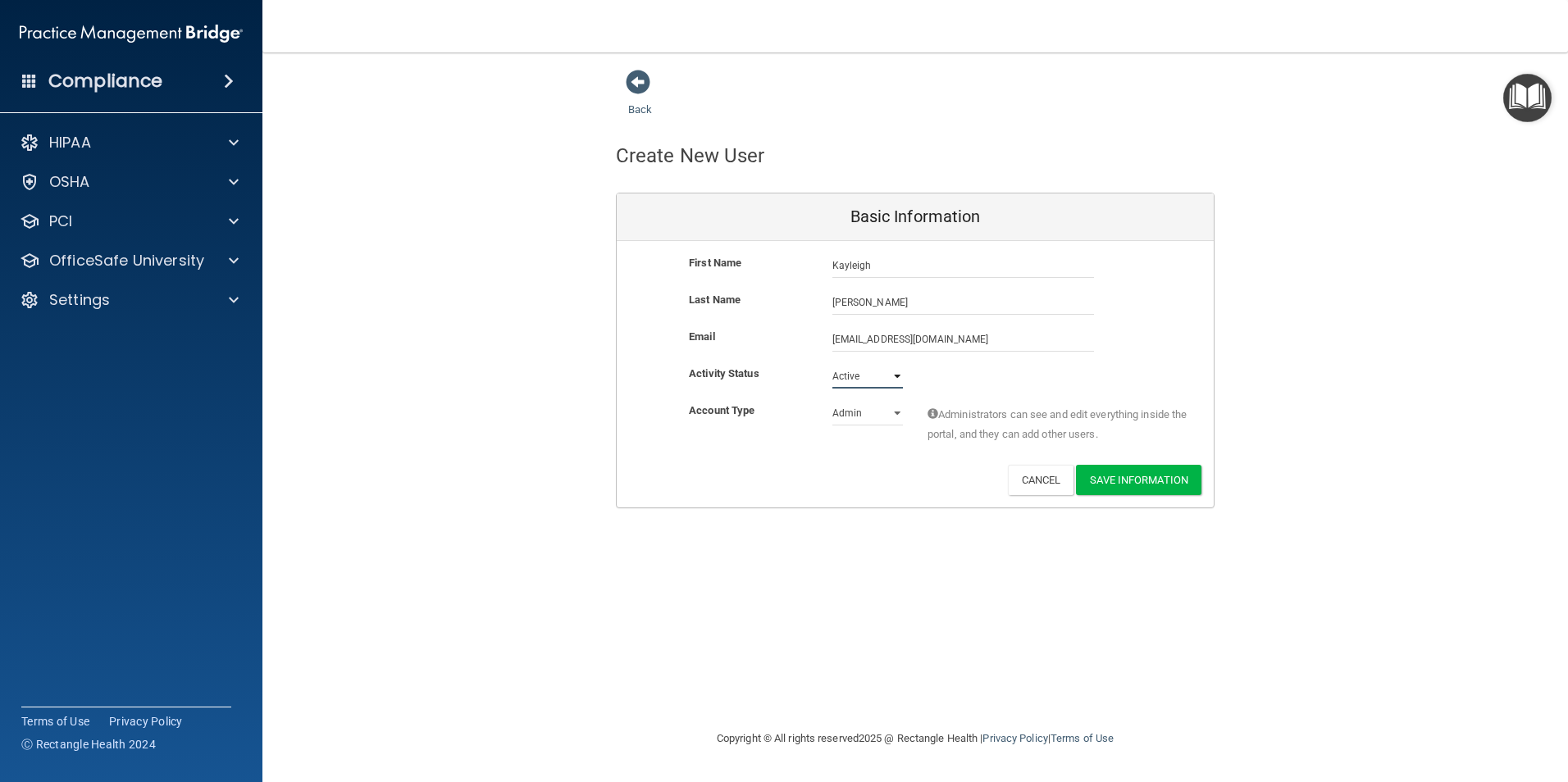
click at [832, 364] on select "Active Inactive" at bounding box center [867, 376] width 70 height 25
click at [895, 414] on select "Admin Member" at bounding box center [867, 413] width 70 height 25
select select "practice_member"
click at [832, 401] on select "Admin Member" at bounding box center [867, 413] width 70 height 25
click at [1140, 478] on button "Save Information" at bounding box center [1139, 479] width 126 height 31
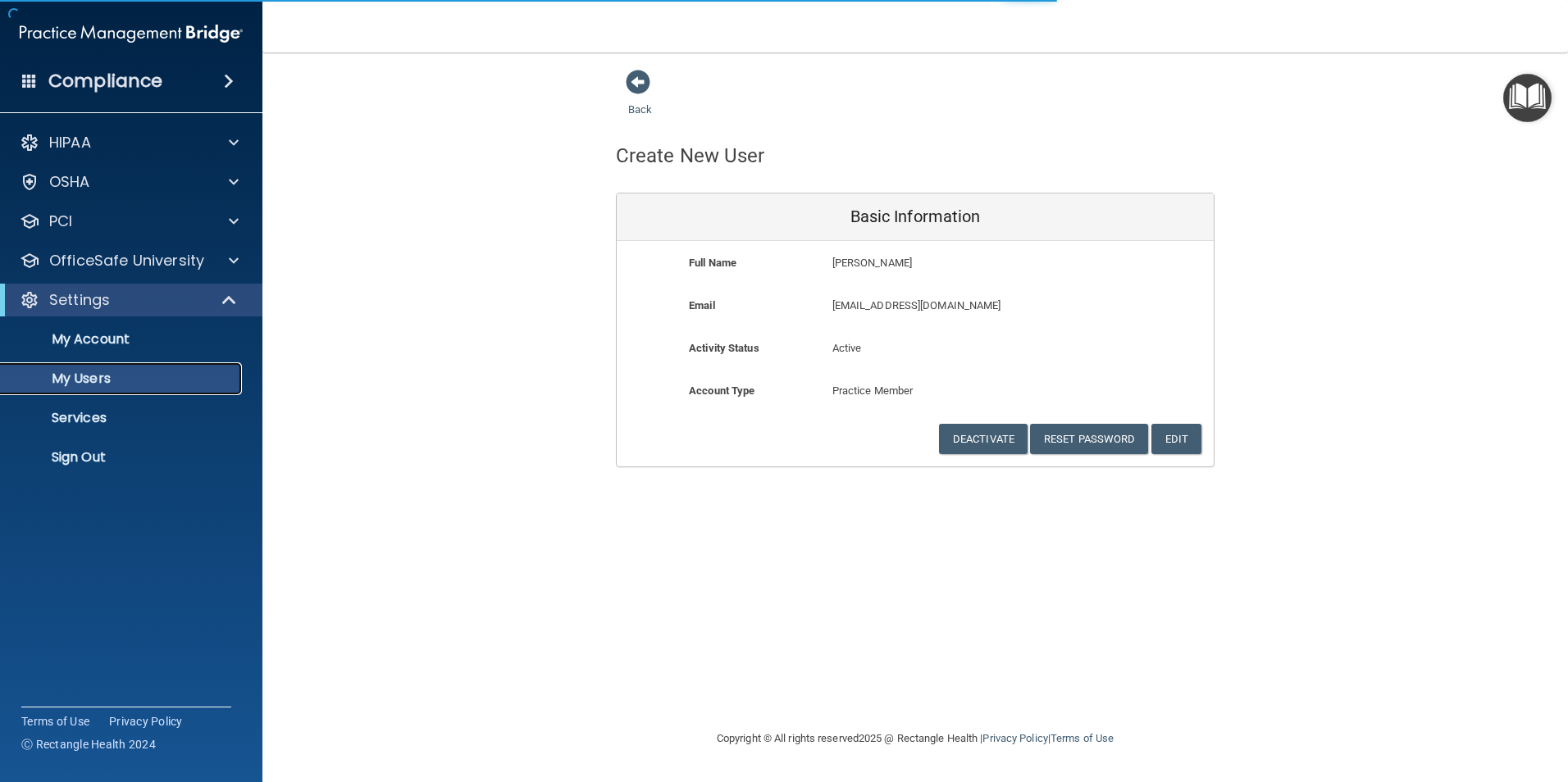
click at [84, 368] on link "My Users" at bounding box center [112, 379] width 258 height 33
select select "20"
